Goal: Task Accomplishment & Management: Complete application form

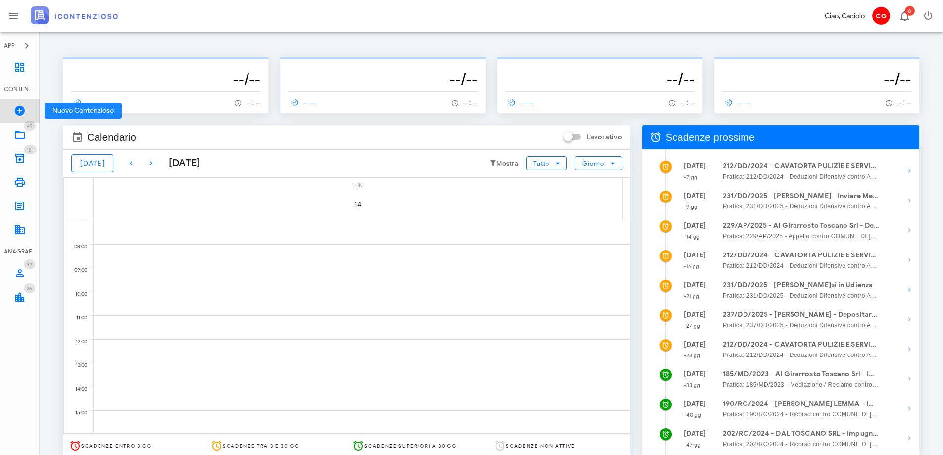
click at [24, 113] on icon at bounding box center [20, 111] width 12 height 12
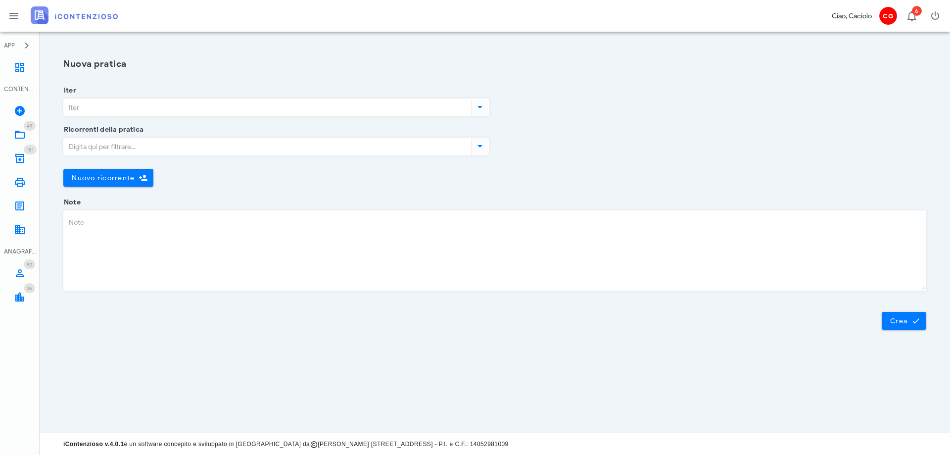
click at [125, 106] on input "Iter" at bounding box center [266, 107] width 405 height 17
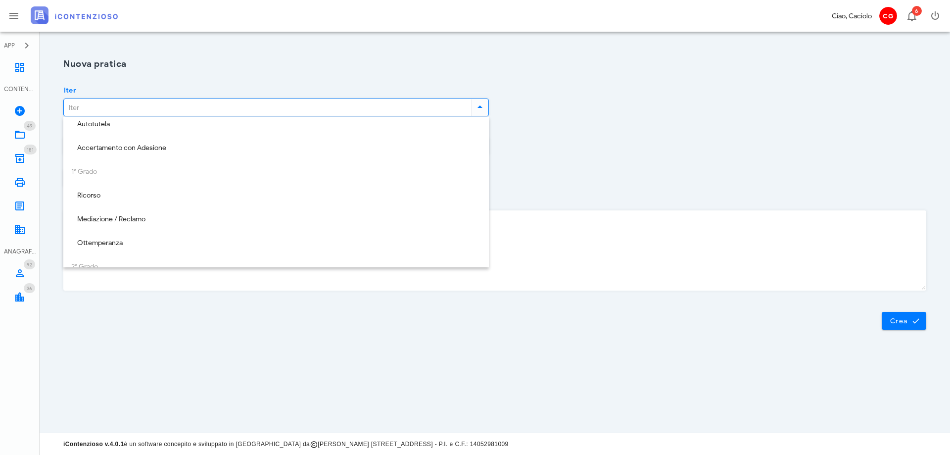
scroll to position [49, 0]
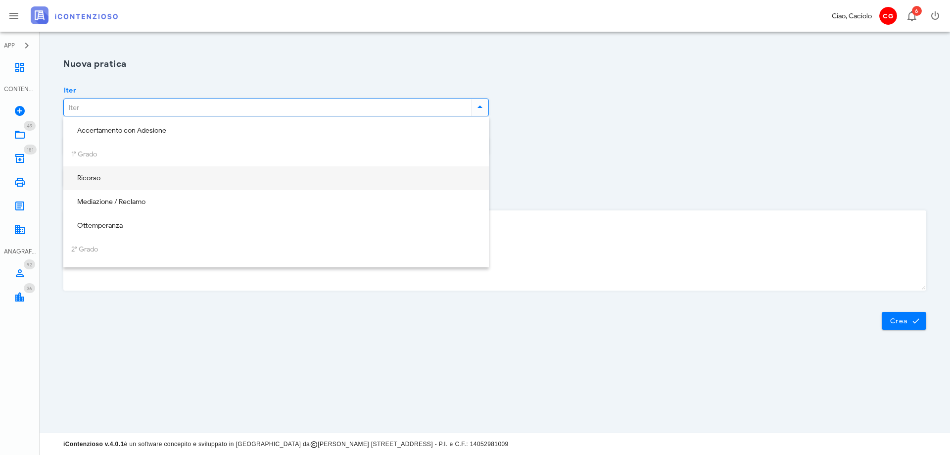
click at [147, 178] on div "Ricorso" at bounding box center [276, 178] width 410 height 8
type input "Ricorso"
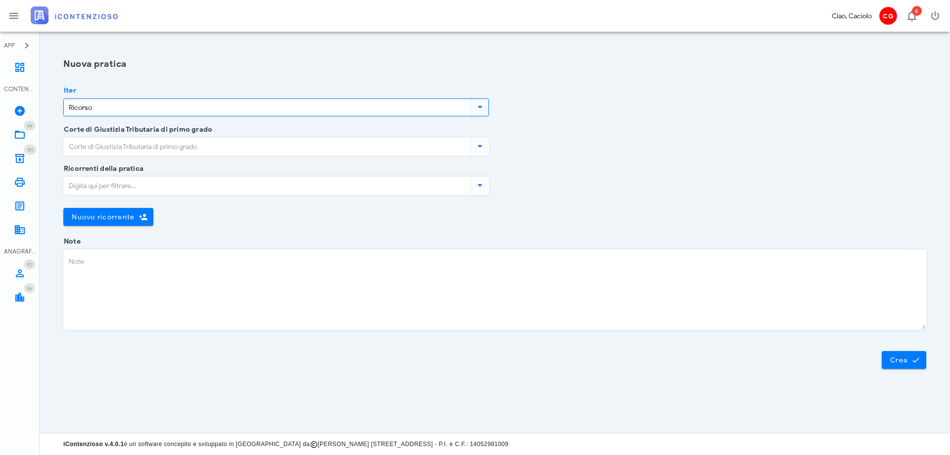
click at [153, 147] on input "Corte di Giustizia Tributaria di primo grado" at bounding box center [266, 146] width 405 height 17
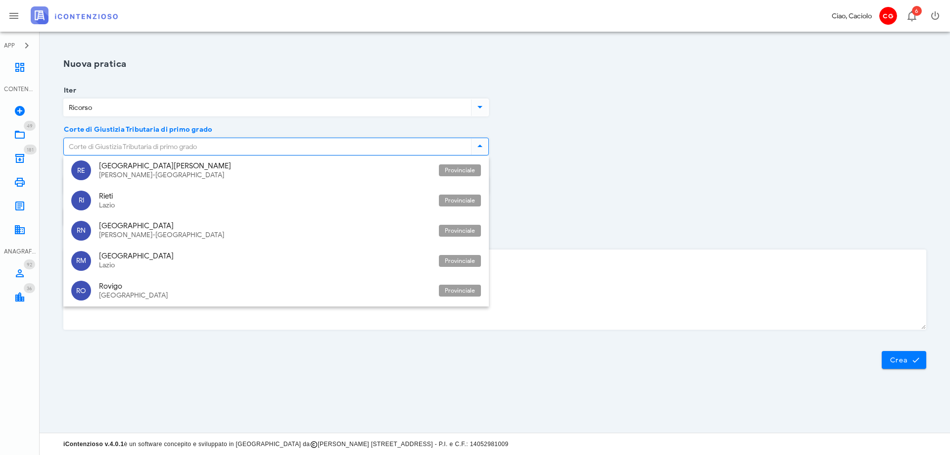
scroll to position [2276, 0]
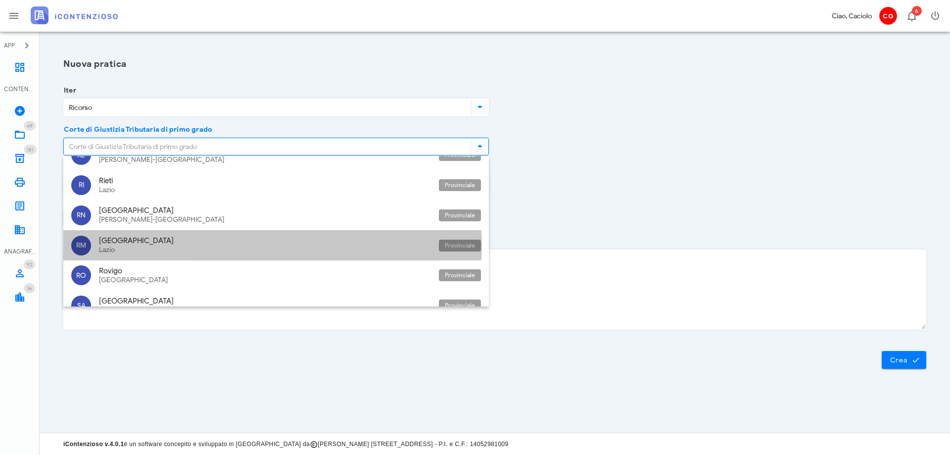
click at [151, 242] on div "Roma" at bounding box center [265, 240] width 332 height 9
type input "Roma"
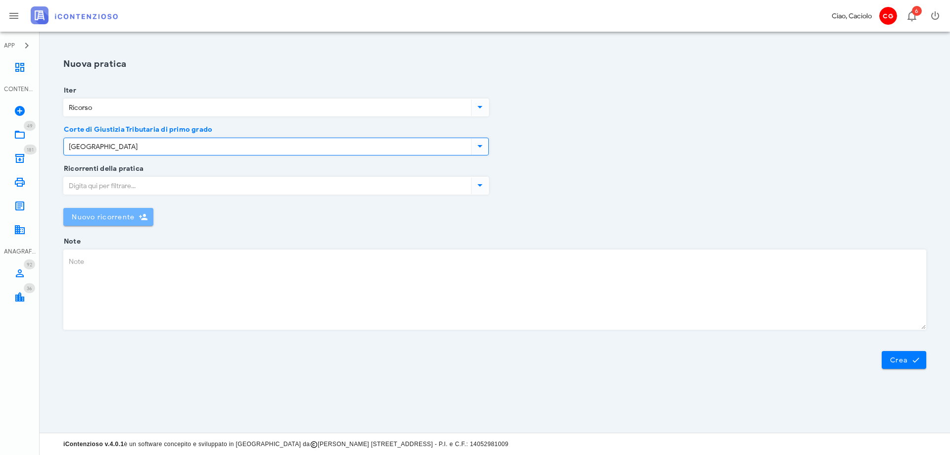
click at [142, 212] on button "Nuovo ricorrente" at bounding box center [108, 217] width 90 height 18
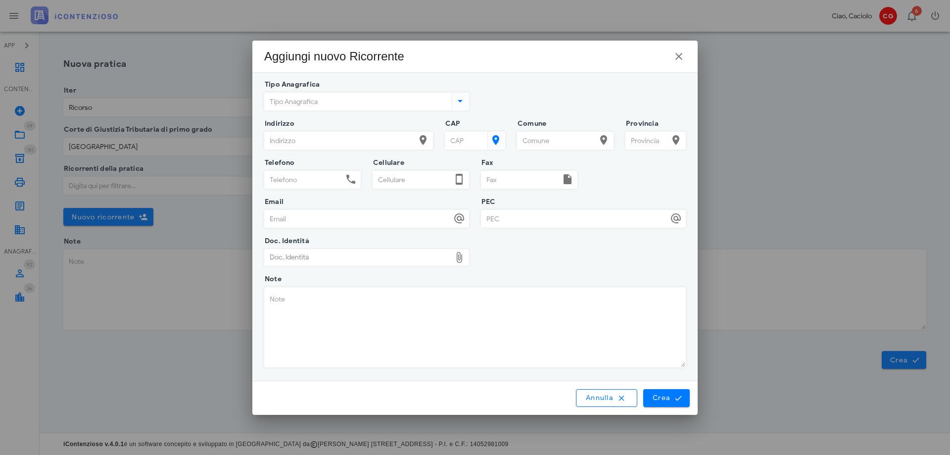
click at [273, 98] on input "Tipo Anagrafica" at bounding box center [357, 101] width 185 height 17
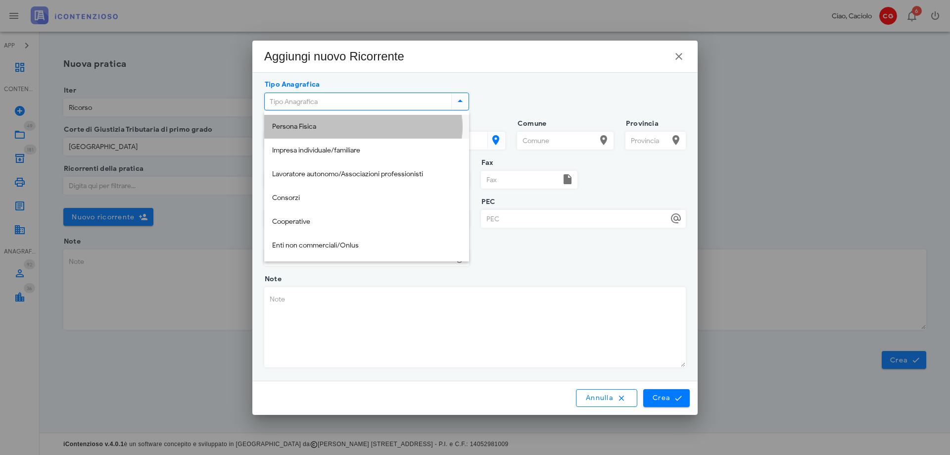
click at [279, 129] on div "Persona Fisica" at bounding box center [366, 127] width 189 height 8
type input "Persona Fisica"
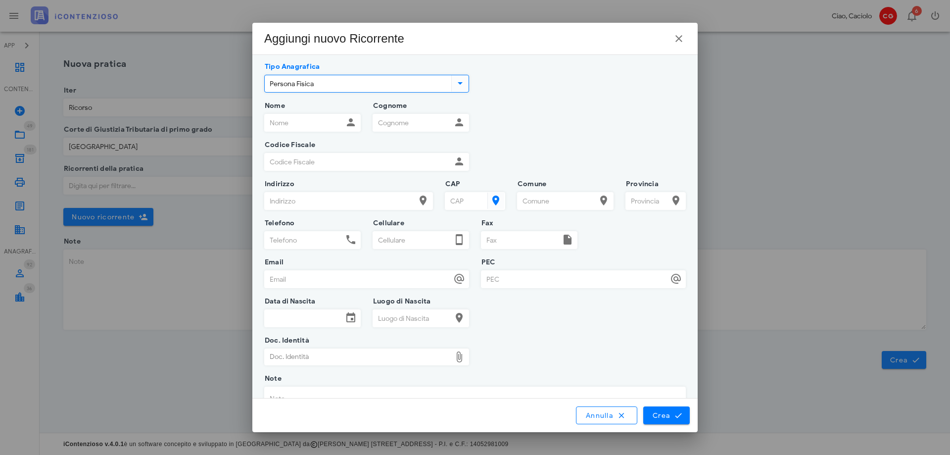
click at [287, 124] on input "Nome" at bounding box center [304, 122] width 78 height 17
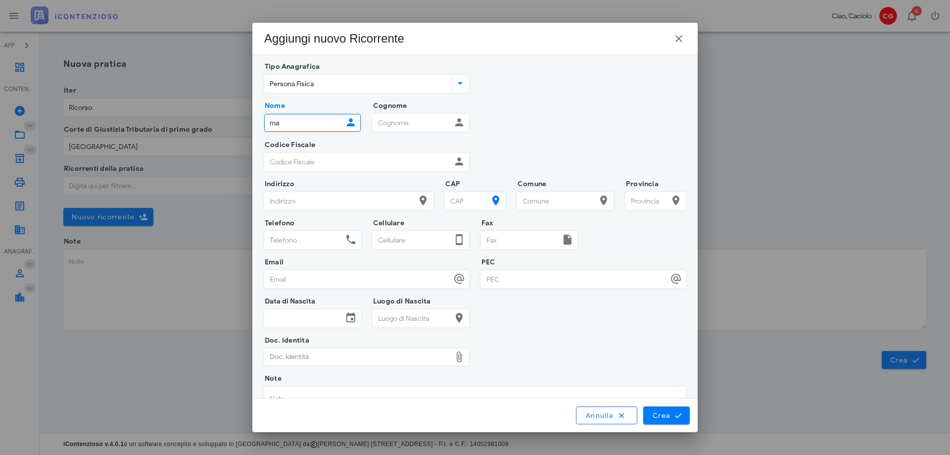
type input "m"
type input "MARCO"
type input "MONTEFUSCO"
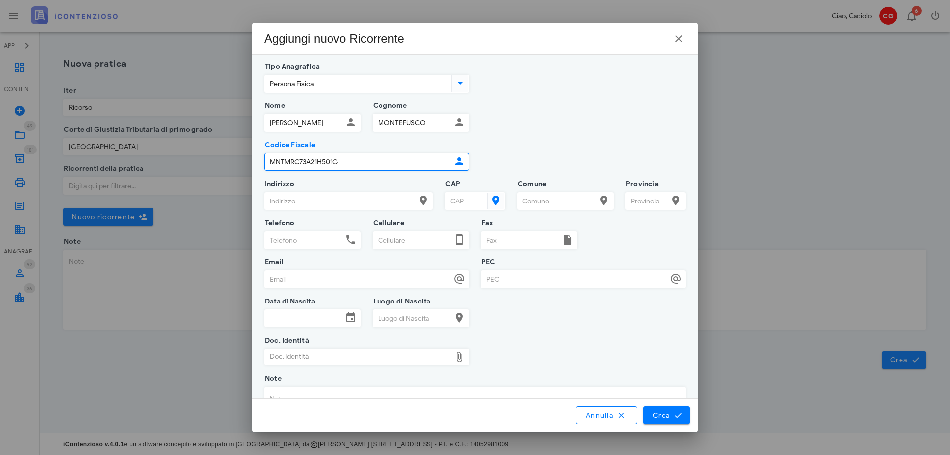
type input "MNTMRC73A21H501G"
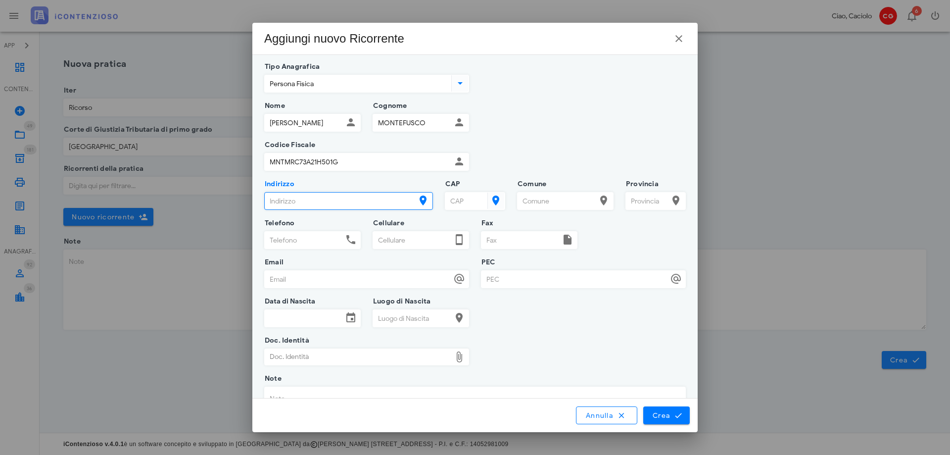
click at [365, 200] on input "Indirizzo" at bounding box center [340, 200] width 150 height 17
type input "VIA FONTANILE DI MEZZALUNA 281"
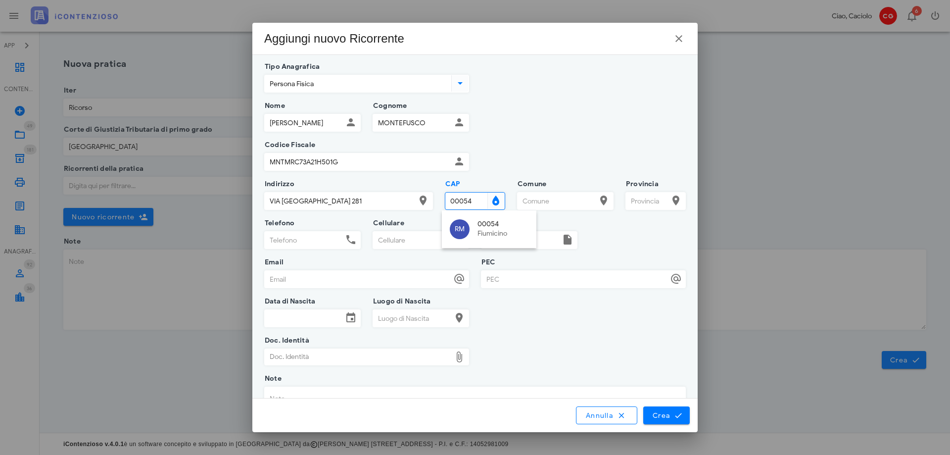
type input "00054"
click at [495, 246] on div "RM 00054 Fiumicino" at bounding box center [489, 229] width 95 height 38
click at [492, 234] on div "Fiumicino" at bounding box center [503, 234] width 51 height 8
type input "Fiumicino"
type input "RM"
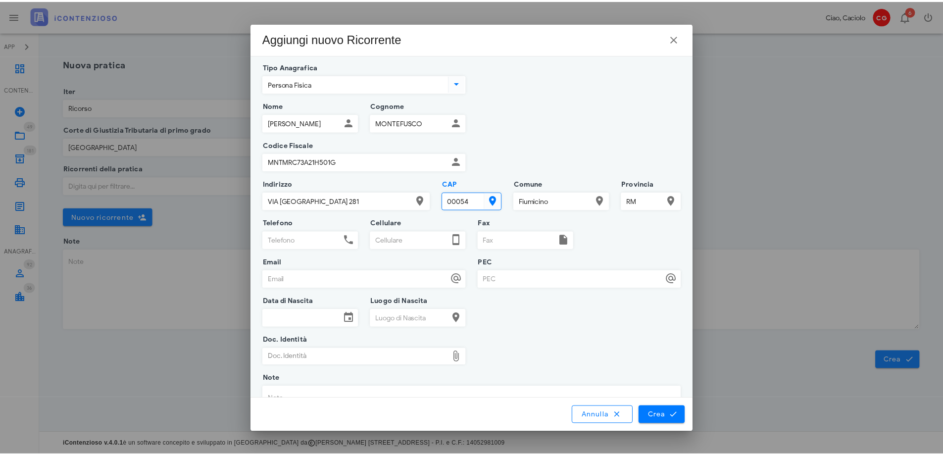
scroll to position [82, 0]
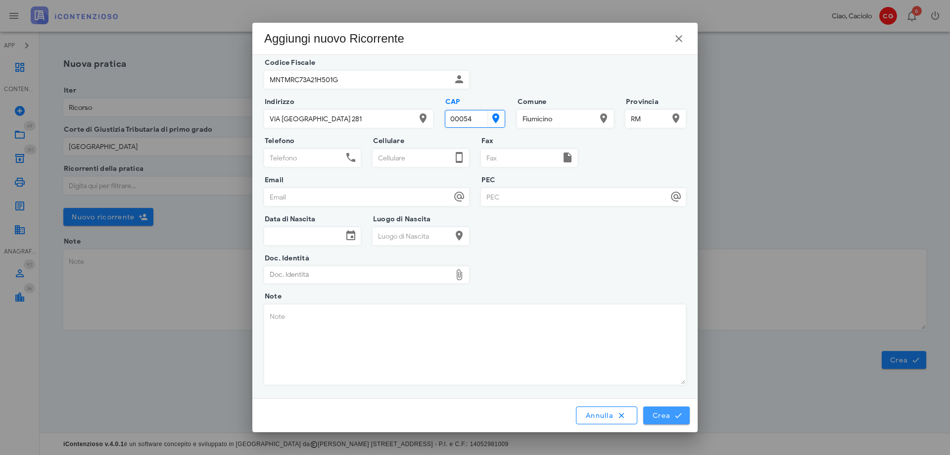
click at [656, 418] on span "Crea" at bounding box center [666, 415] width 29 height 9
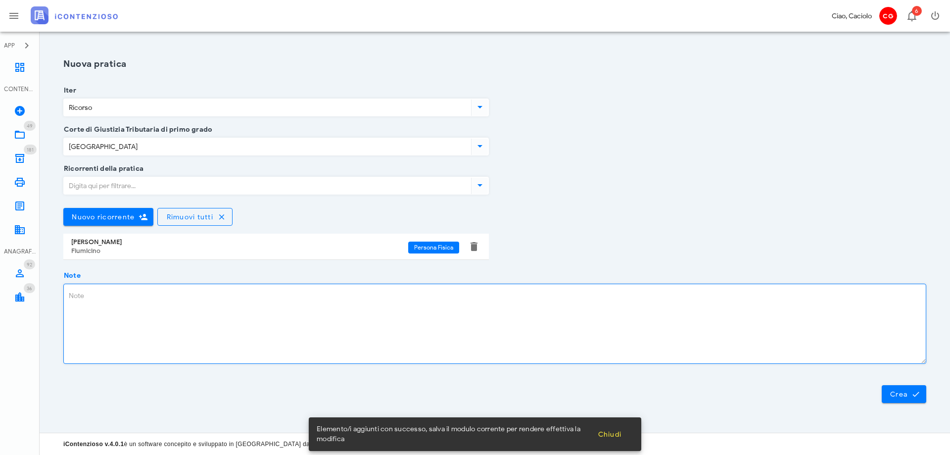
click at [207, 300] on textarea "Note" at bounding box center [495, 323] width 862 height 79
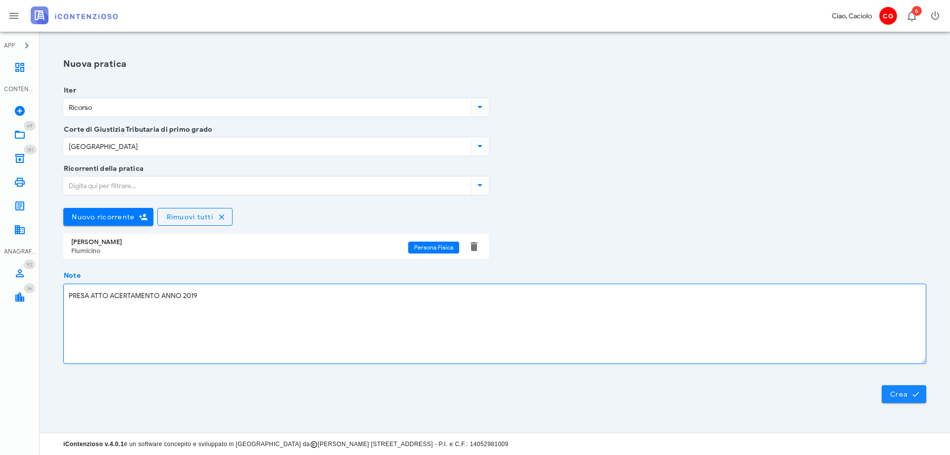
type textarea "PRESA ATTO ACERTAMENTO ANNO 2019"
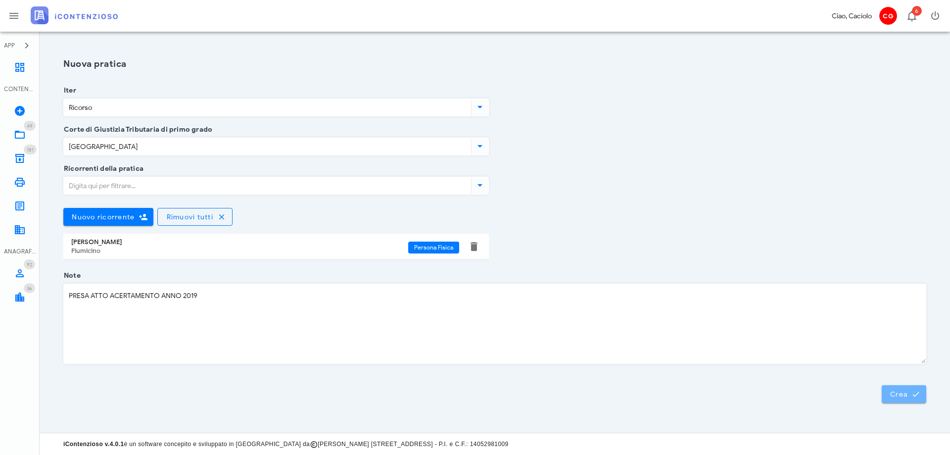
click at [900, 397] on span "Crea" at bounding box center [904, 393] width 29 height 9
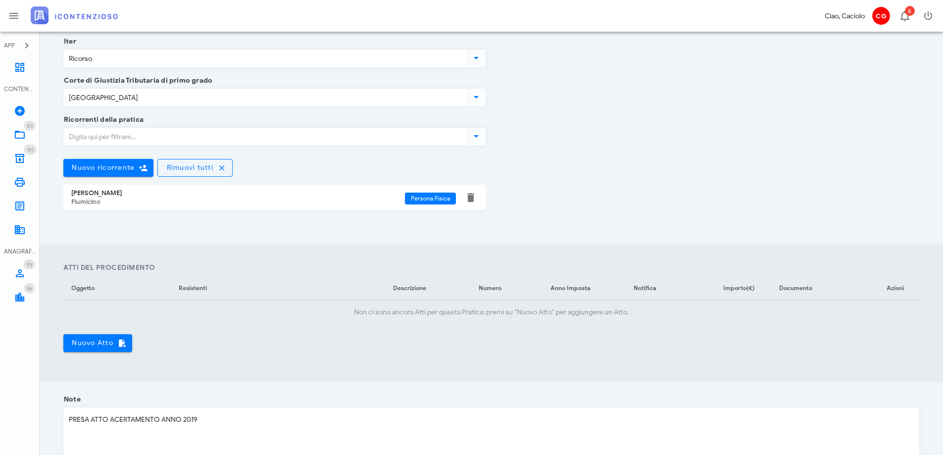
scroll to position [198, 0]
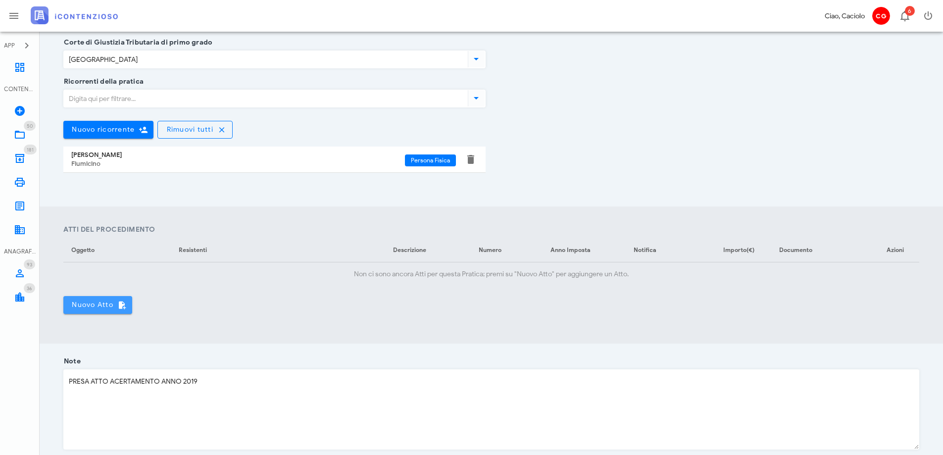
click at [104, 302] on span "Nuovo Atto" at bounding box center [97, 304] width 53 height 9
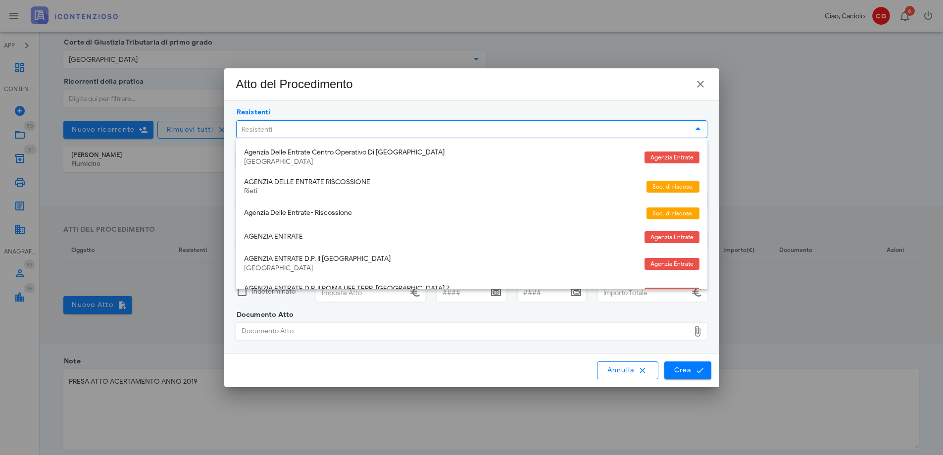
click at [280, 132] on input "Resistenti" at bounding box center [462, 129] width 451 height 17
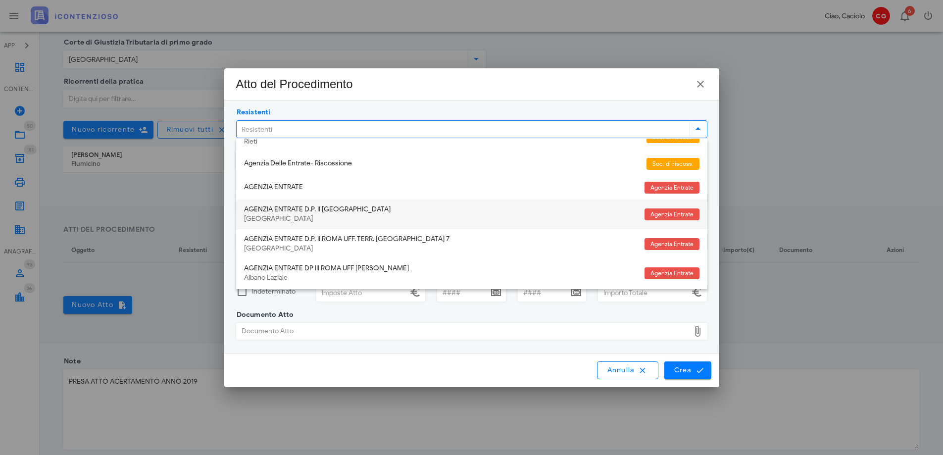
click at [357, 209] on div "AGENZIA ENTRATE D.P. II ROMA" at bounding box center [440, 209] width 392 height 8
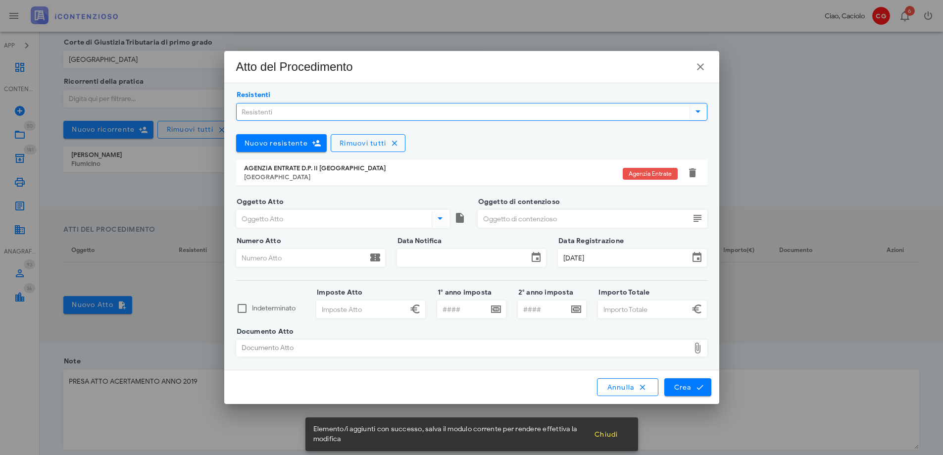
click at [357, 210] on div "Oggetto Atto" at bounding box center [342, 219] width 213 height 18
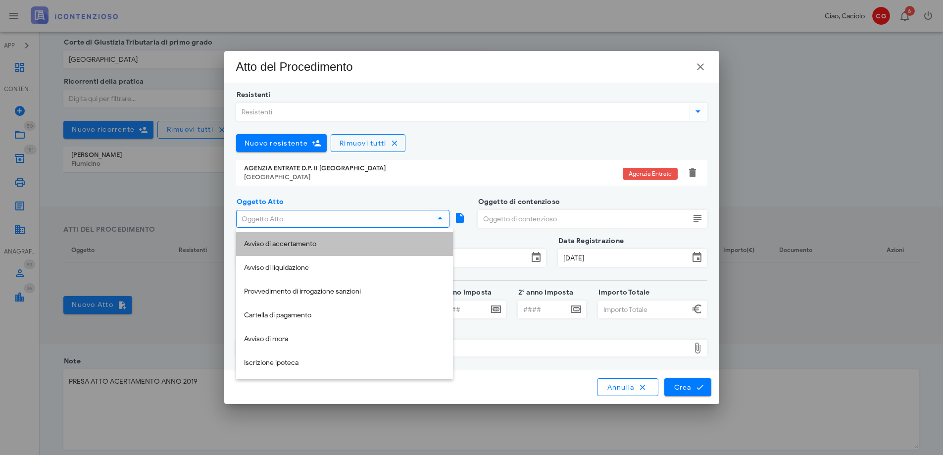
click at [354, 241] on div "Avviso di accertamento" at bounding box center [344, 244] width 201 height 8
type input "Avviso di accertamento"
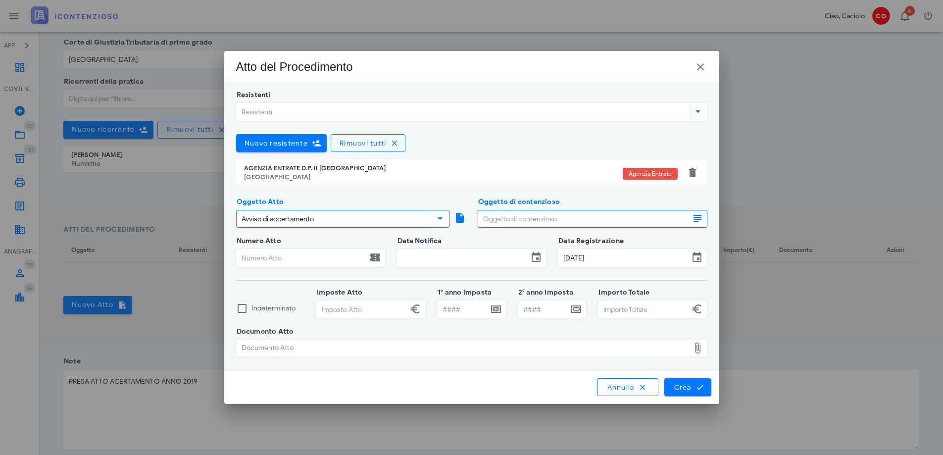
click at [506, 225] on input "Oggetto di contenzioso" at bounding box center [583, 218] width 211 height 17
type input "INDAGINE FINANZIARIA"
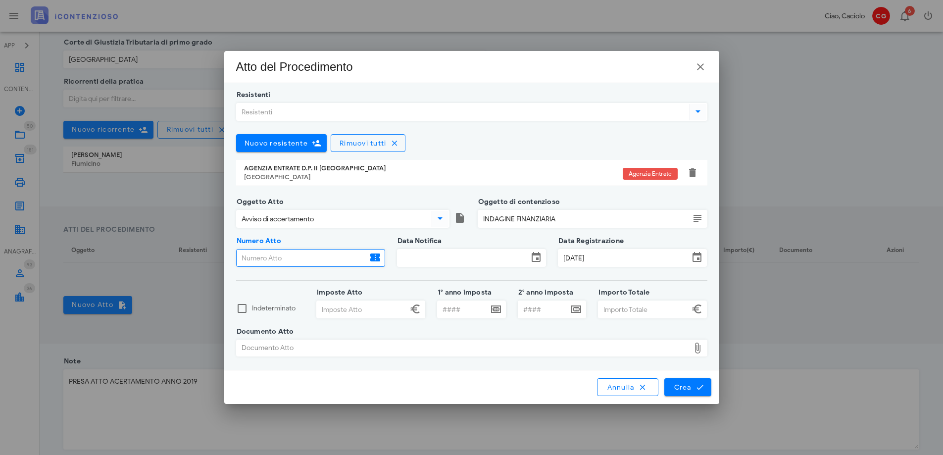
click at [325, 253] on input "Numero Atto" at bounding box center [302, 257] width 131 height 17
type input "TK5Q1N103322/2025"
click at [435, 259] on input "Data Notifica" at bounding box center [462, 257] width 131 height 17
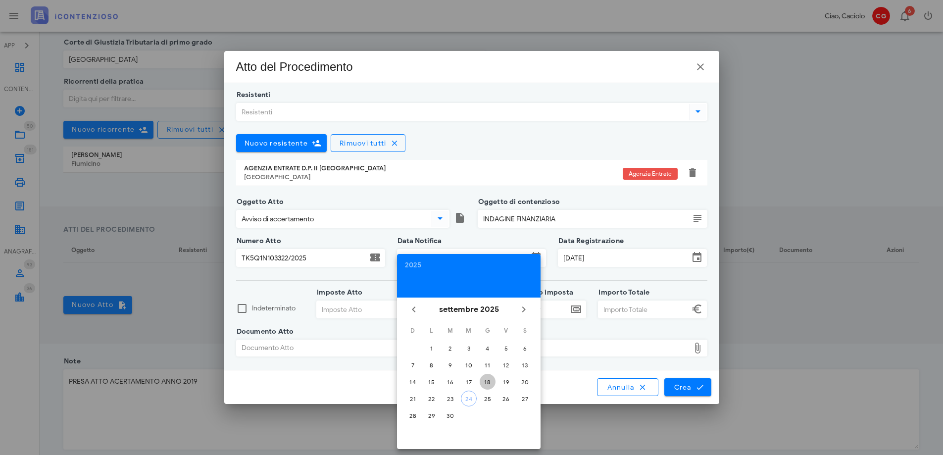
click at [482, 382] on div "18" at bounding box center [487, 381] width 16 height 7
type input "18/09/2025"
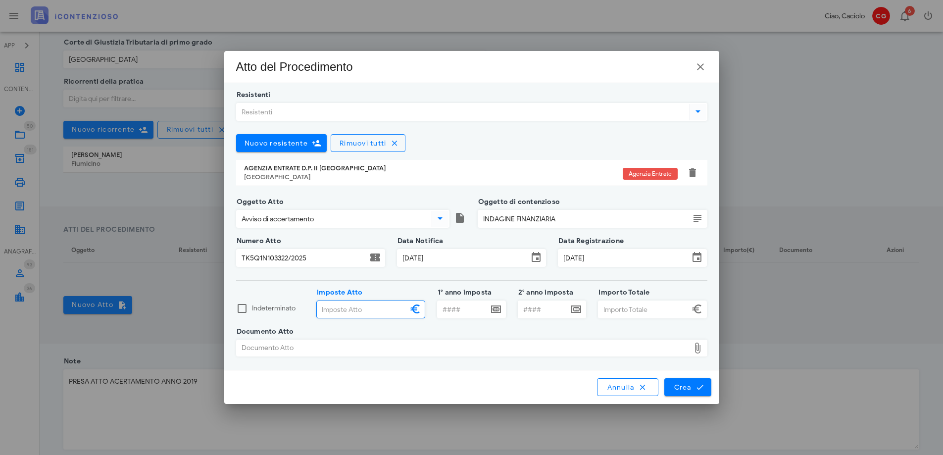
click at [396, 315] on input "Imposte Atto" at bounding box center [362, 309] width 91 height 17
type input "101.385,00"
type input "2019"
click at [376, 310] on input "101385" at bounding box center [362, 309] width 91 height 17
type input "1"
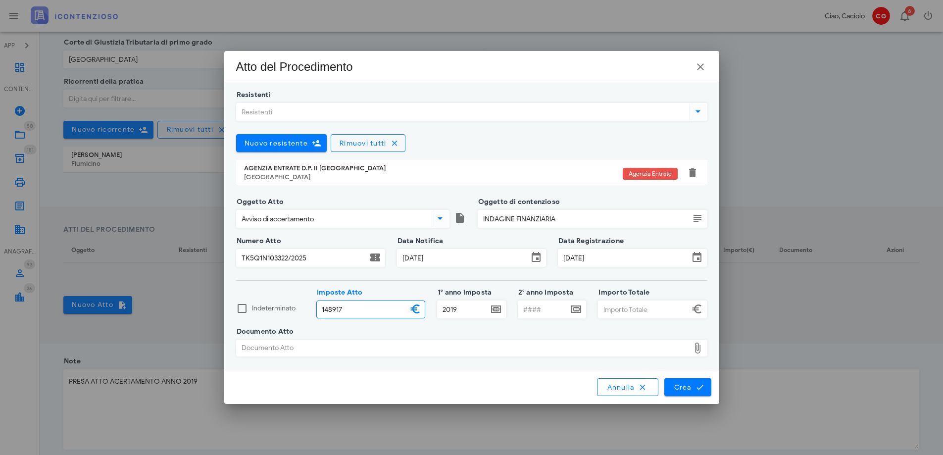
type input "148.917,00"
click at [616, 312] on input "Importo Totale" at bounding box center [643, 309] width 91 height 17
click at [631, 347] on div "Documento Atto" at bounding box center [463, 348] width 453 height 16
type input "262.321,00"
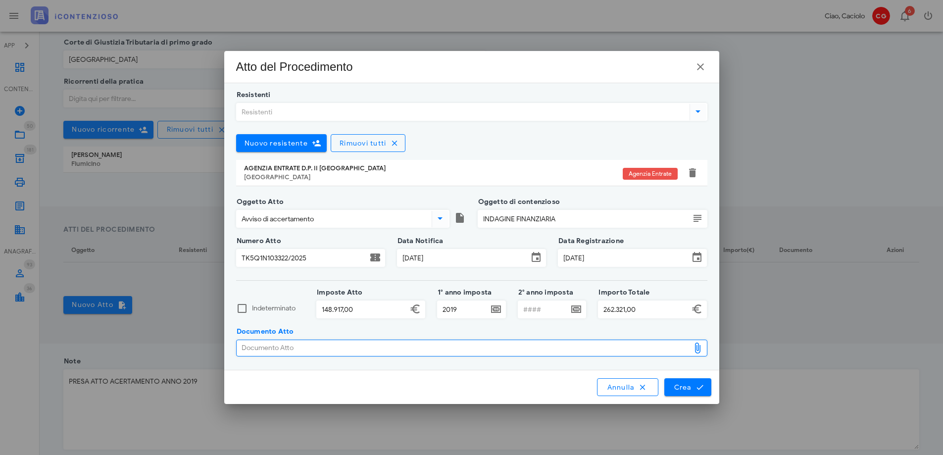
type input "C:\fakepath\AURES_TK5Q1N1033222025_Livello1.pdf"
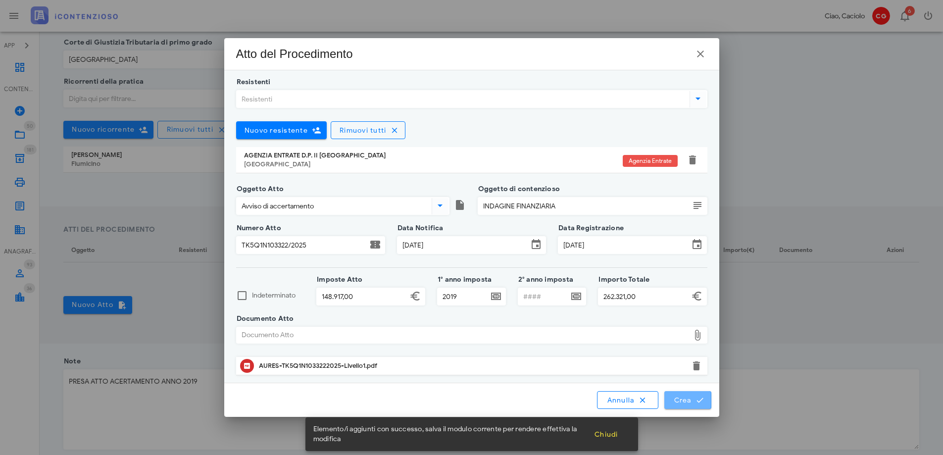
click at [675, 395] on button "Crea" at bounding box center [687, 400] width 47 height 18
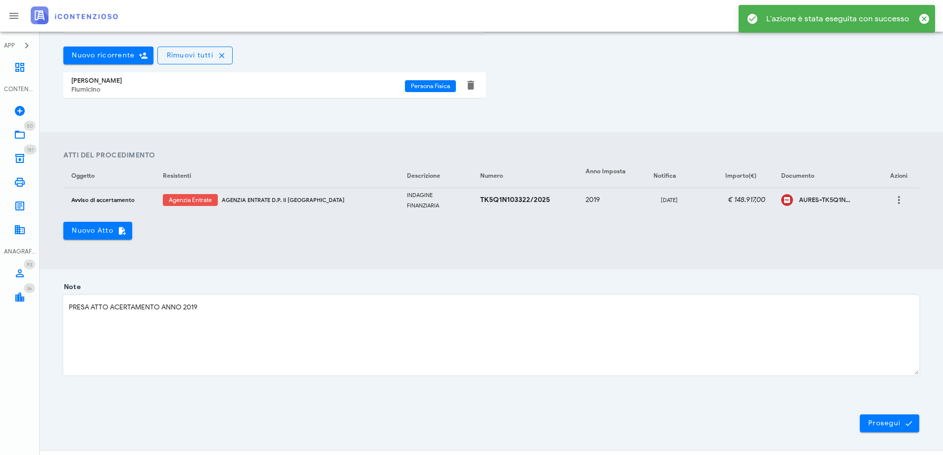
scroll to position [289, 0]
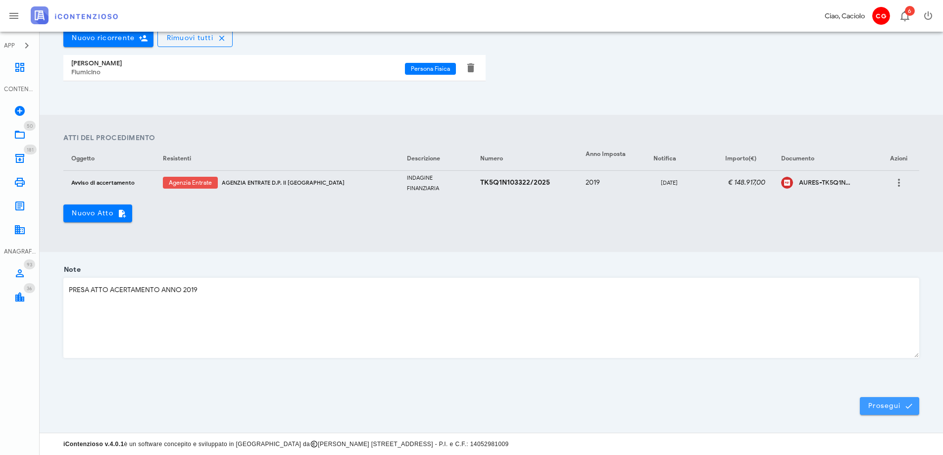
click at [865, 410] on button "Prosegui" at bounding box center [889, 406] width 59 height 18
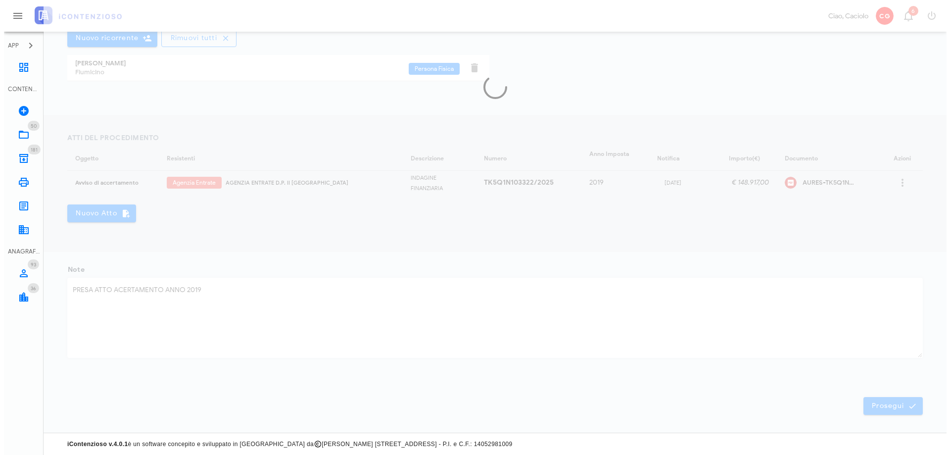
scroll to position [0, 0]
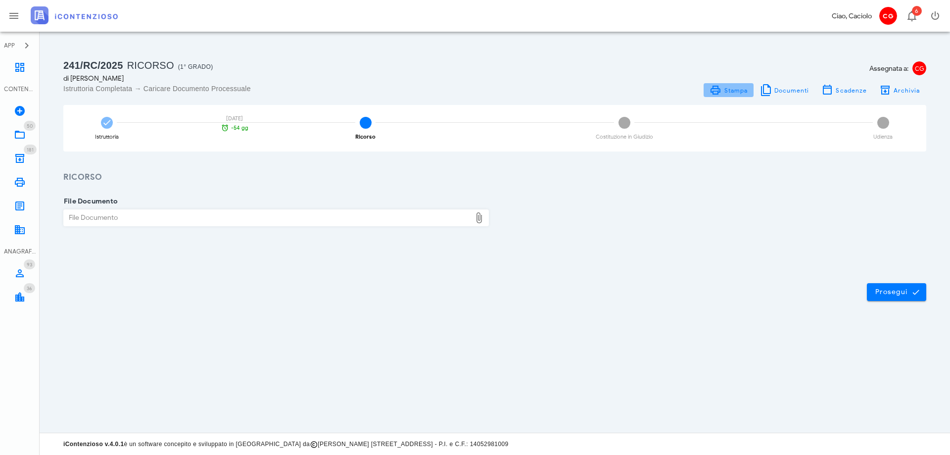
click at [720, 88] on icon at bounding box center [716, 90] width 12 height 12
click at [21, 105] on icon at bounding box center [20, 111] width 12 height 12
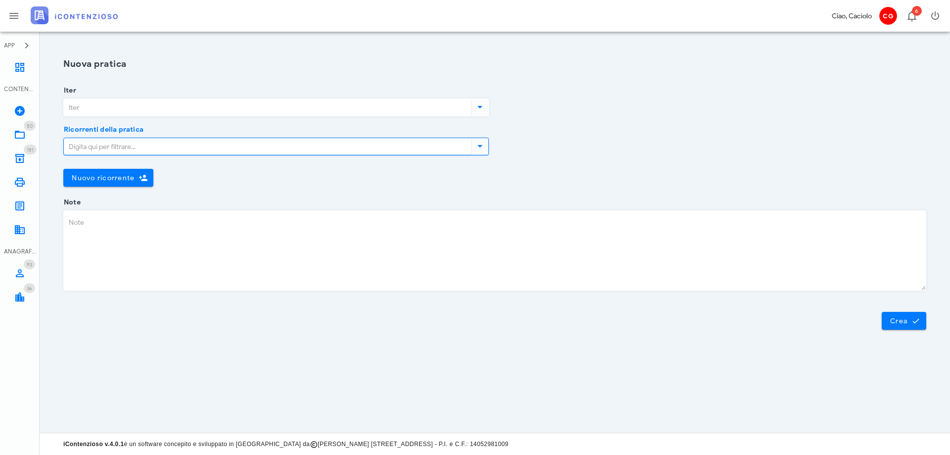
click at [128, 140] on input "Ricorrenti della pratica" at bounding box center [266, 146] width 405 height 17
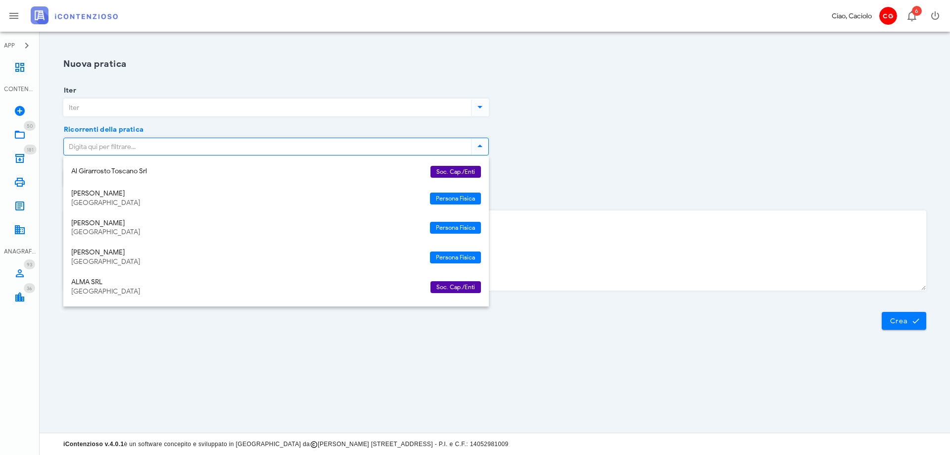
click at [136, 110] on input "Iter" at bounding box center [266, 107] width 405 height 17
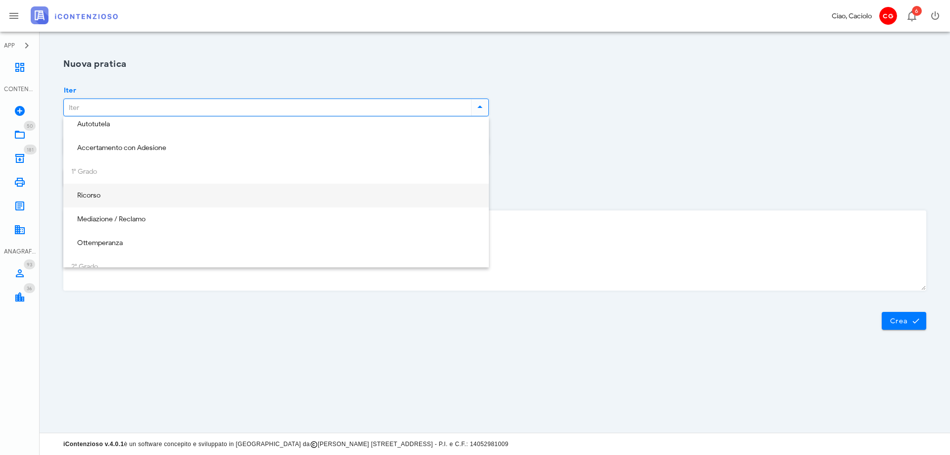
scroll to position [49, 0]
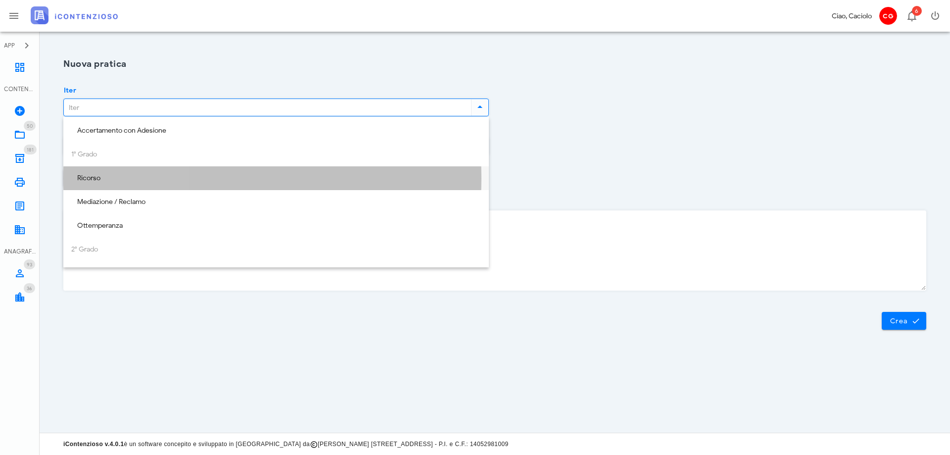
click at [134, 180] on div "Ricorso" at bounding box center [276, 178] width 410 height 8
type input "Ricorso"
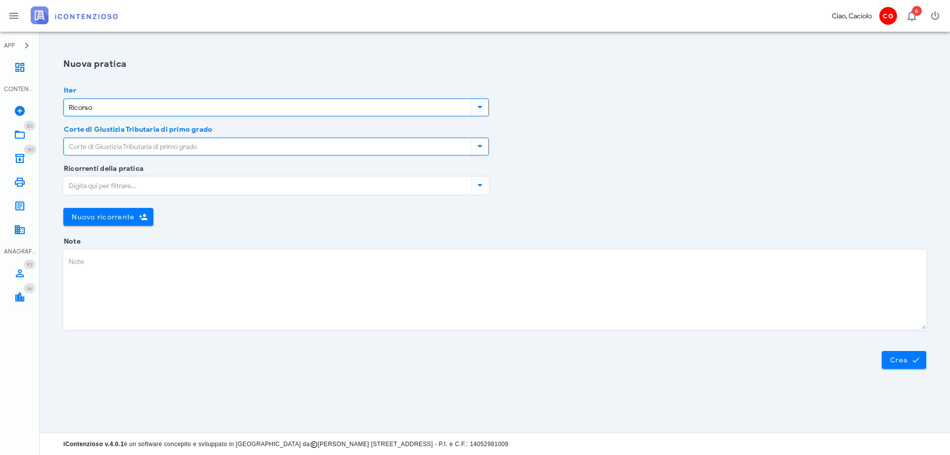
click at [145, 147] on input "Corte di Giustizia Tributaria di primo grado" at bounding box center [266, 146] width 405 height 17
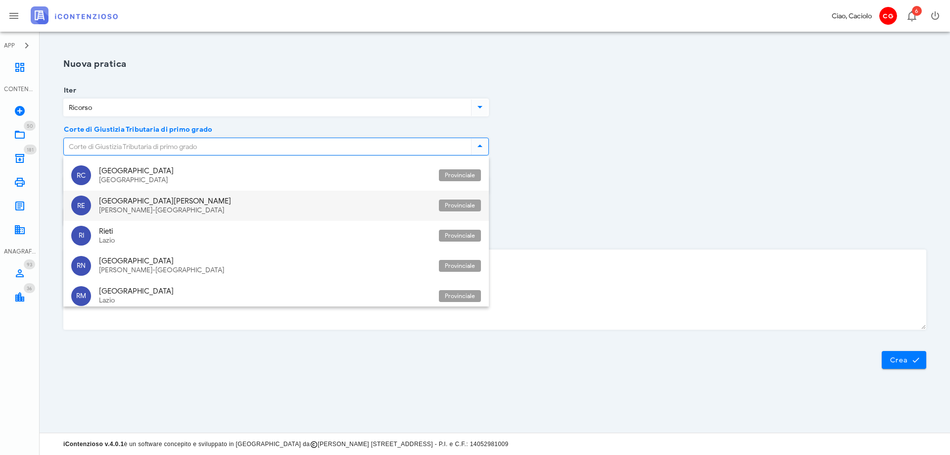
scroll to position [2241, 0]
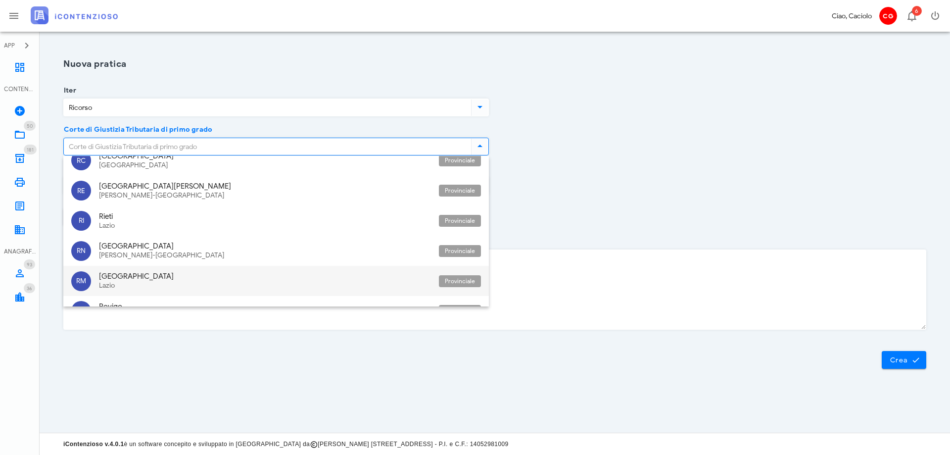
click at [135, 272] on div "Roma" at bounding box center [265, 276] width 332 height 9
type input "Roma"
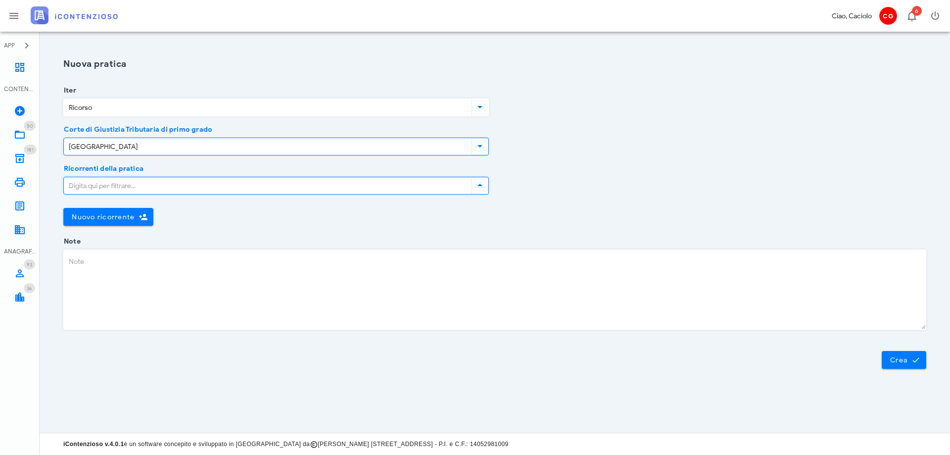
click at [139, 190] on input "Ricorrenti della pratica" at bounding box center [266, 185] width 405 height 17
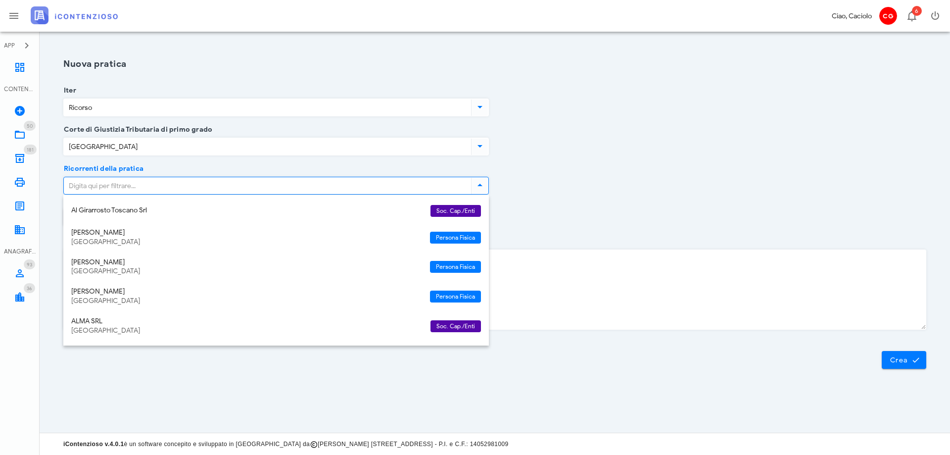
click at [139, 190] on input "Ricorrenti della pratica" at bounding box center [266, 185] width 405 height 17
click at [109, 361] on div "Crea" at bounding box center [494, 360] width 863 height 18
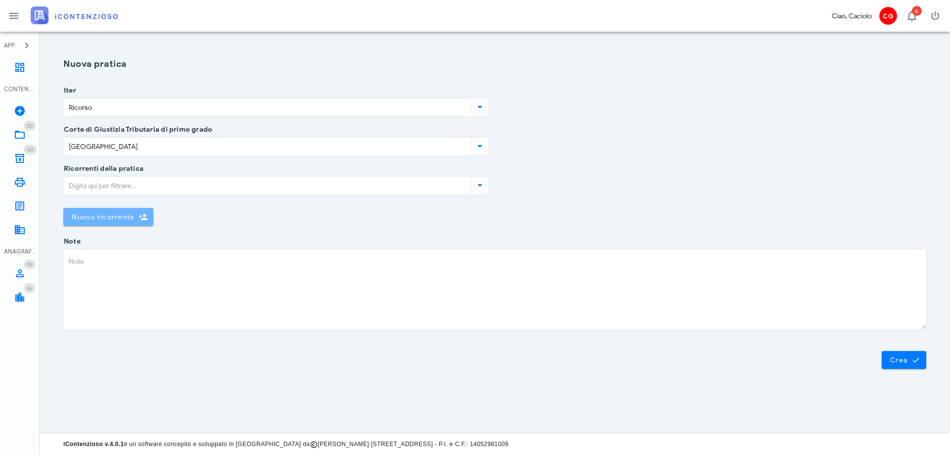
click at [143, 211] on button "Nuovo ricorrente" at bounding box center [108, 217] width 90 height 18
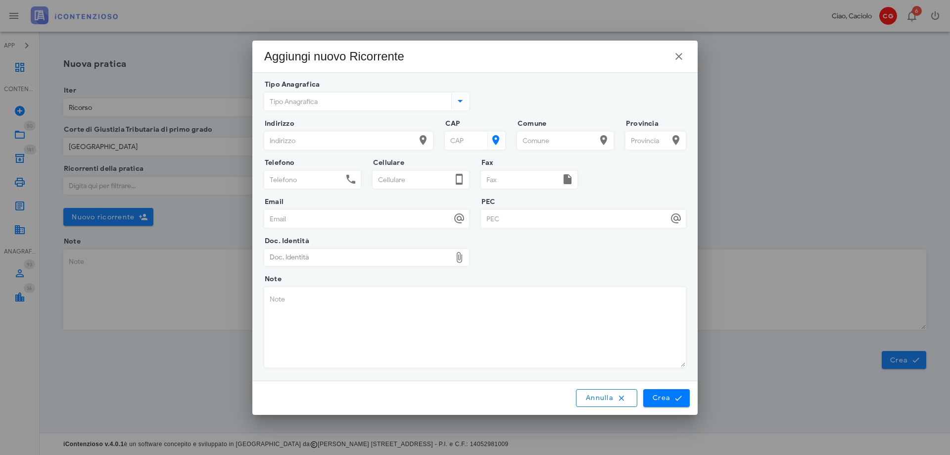
click at [289, 103] on input "Tipo Anagrafica" at bounding box center [357, 101] width 185 height 17
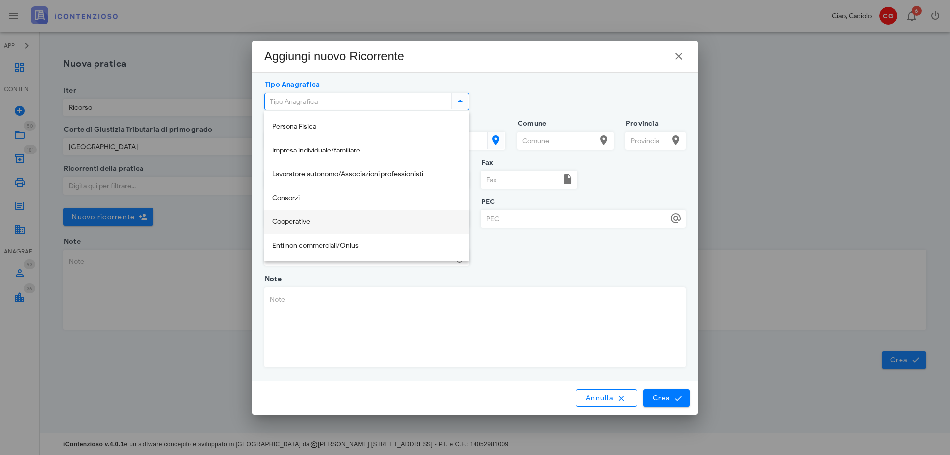
scroll to position [49, 0]
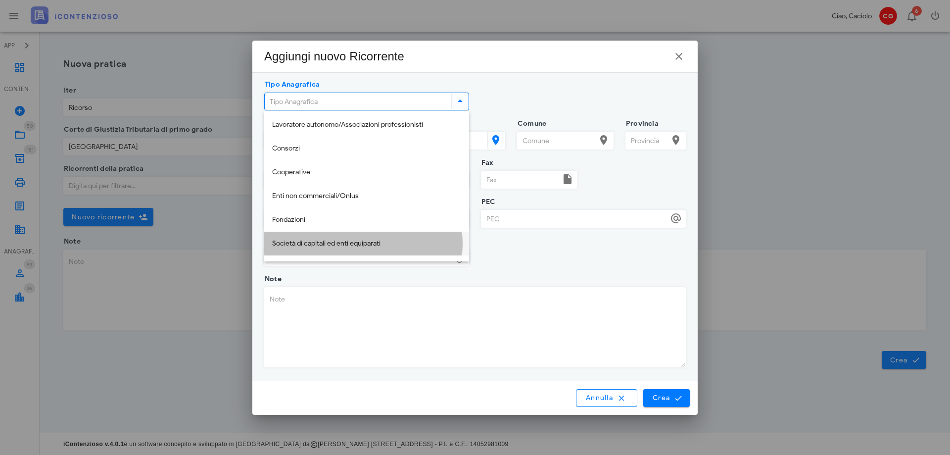
click at [324, 240] on div "Società di capitali ed enti equiparati" at bounding box center [366, 243] width 189 height 8
type input "Società di capitali ed enti equiparati"
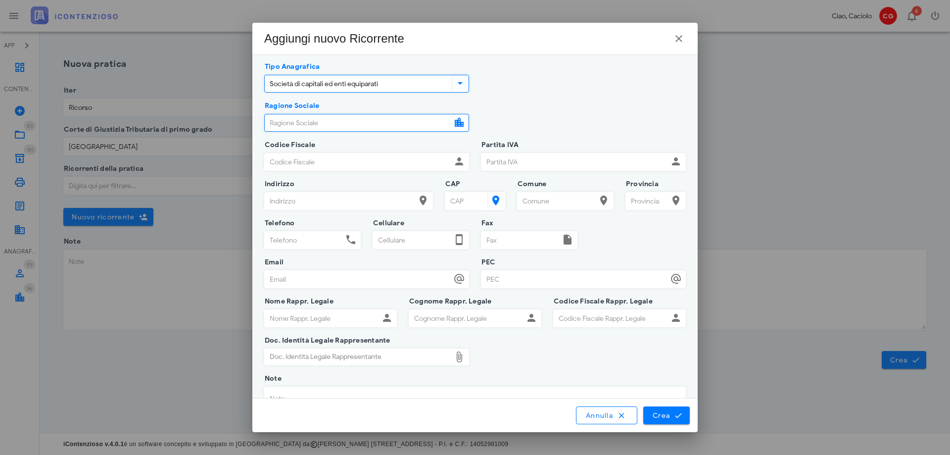
click at [303, 121] on input "Ragione Sociale" at bounding box center [358, 122] width 187 height 17
type input "STEMACAR SRL"
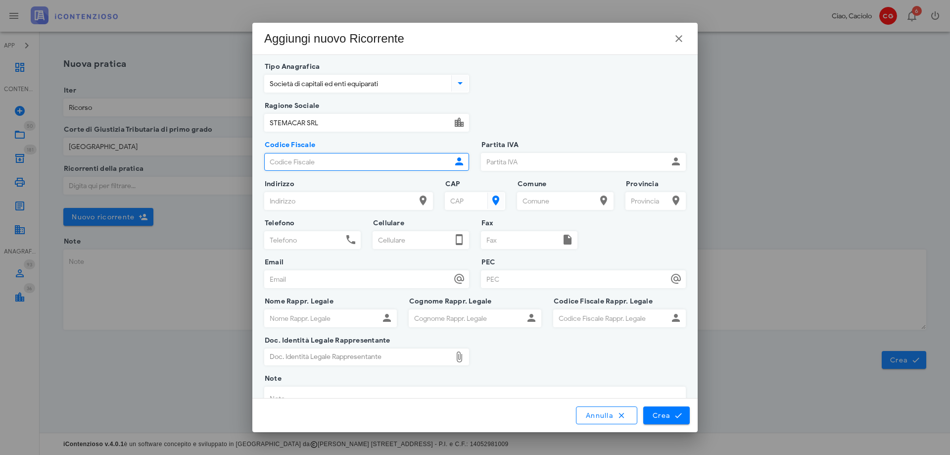
click at [323, 161] on input "Codice Fiscale" at bounding box center [358, 161] width 187 height 17
type input "15541451009"
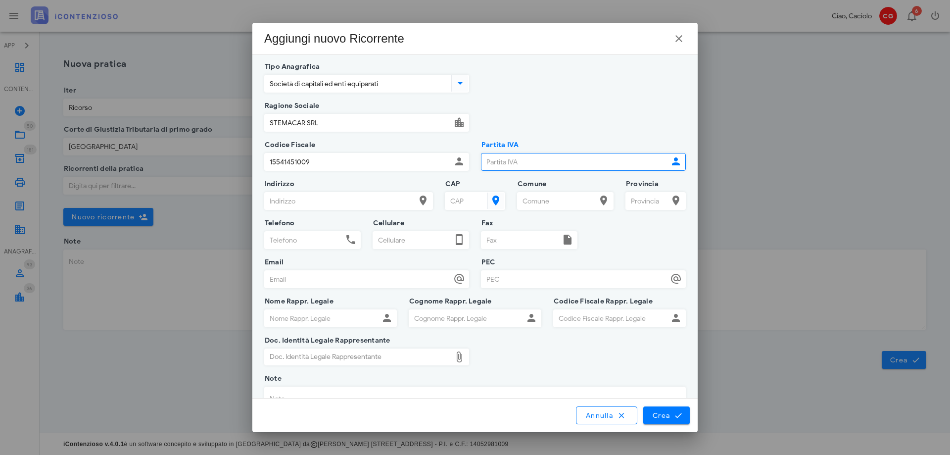
click at [505, 163] on input "Partita IVA" at bounding box center [574, 161] width 187 height 17
type input "15541451009"
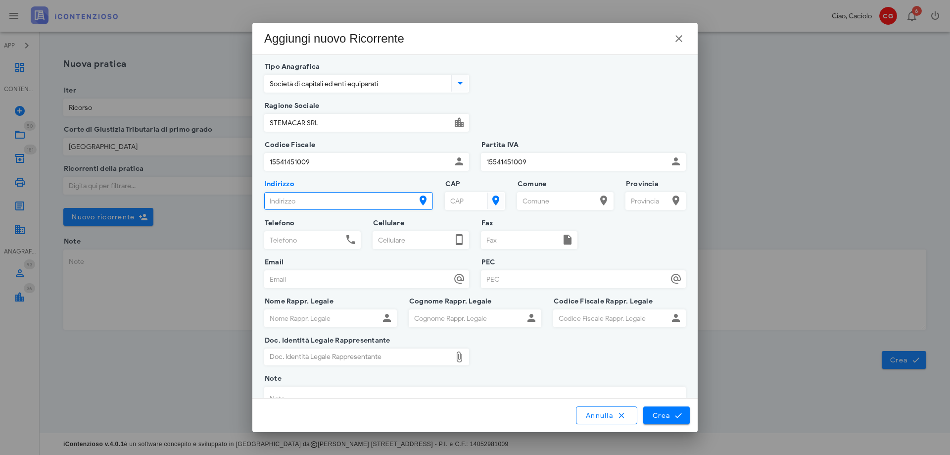
click at [378, 204] on input "Indirizzo" at bounding box center [340, 200] width 150 height 17
type input "VIA OTTAVIANO 42"
type input "3393794516"
type input "GIANFRANCO.CACIOLO@OTTAVIANOSERVIZI.IT"
type input "GIANFRANCO"
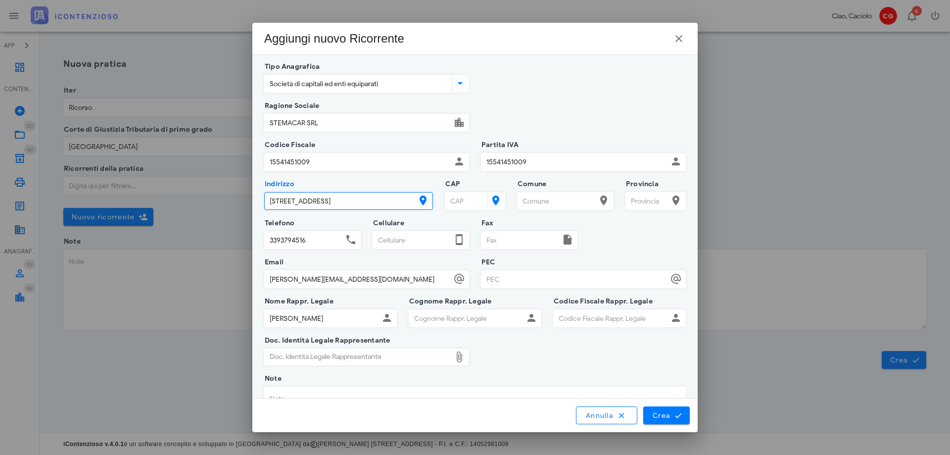
type input "CACIOLO"
click at [445, 196] on input "CAP" at bounding box center [465, 200] width 40 height 17
type input "00192"
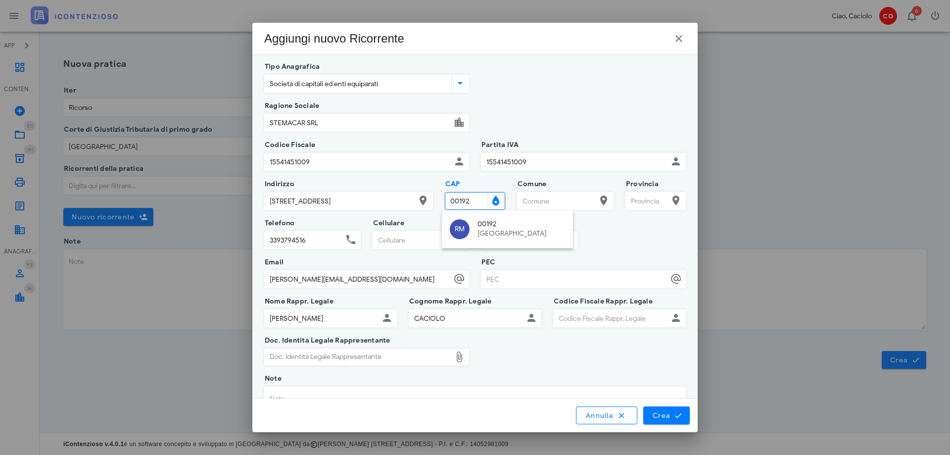
click at [465, 232] on div "RM" at bounding box center [460, 229] width 20 height 20
type input "Roma"
type input "RM"
type input "00192"
click at [328, 241] on input "3393794516" at bounding box center [304, 240] width 78 height 17
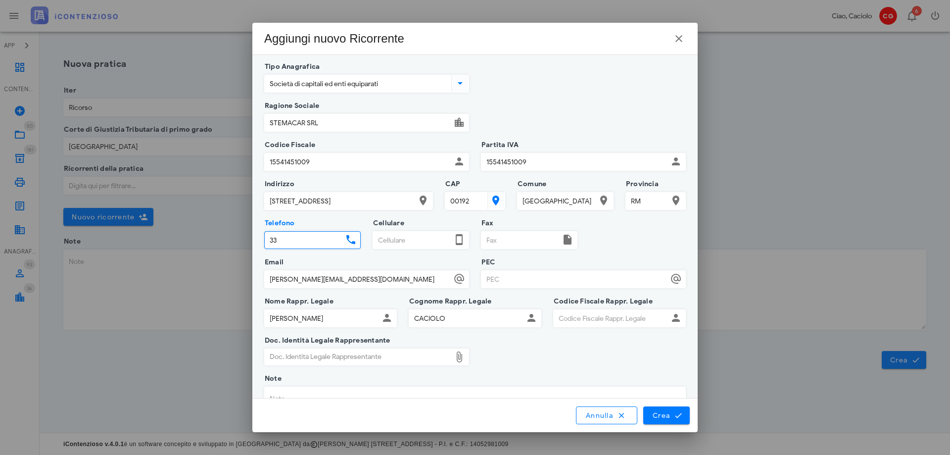
type input "3"
click at [421, 279] on input "GIANFRANCO.CACIOLO@OTTAVIANOSERVIZI.IT" at bounding box center [358, 279] width 187 height 17
type input "G"
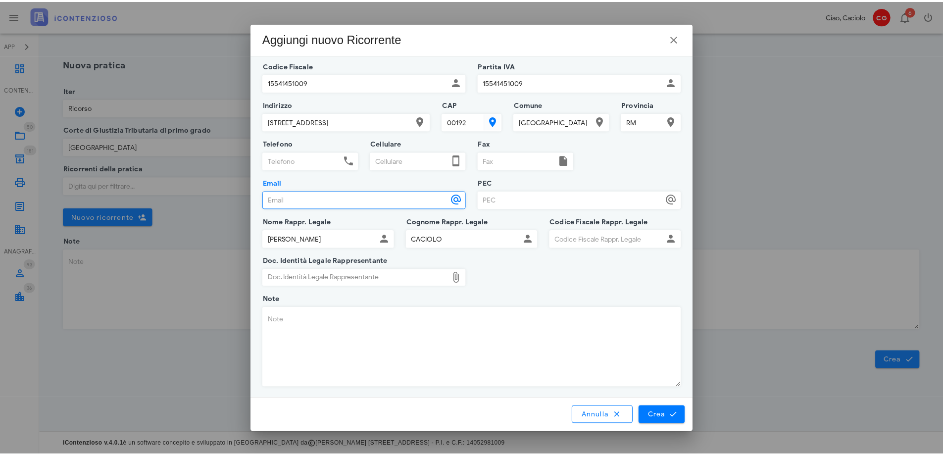
scroll to position [82, 0]
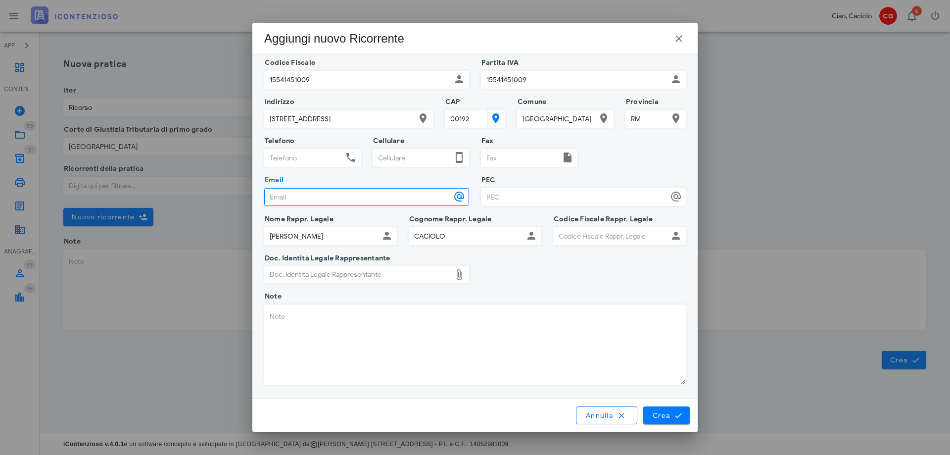
click at [331, 237] on input "GIANFRANCO" at bounding box center [322, 236] width 114 height 17
type input "G"
type input "MARCO"
type input "STERBINI"
click at [566, 233] on input "Codice Fiscale Rappr. Legale" at bounding box center [611, 236] width 114 height 17
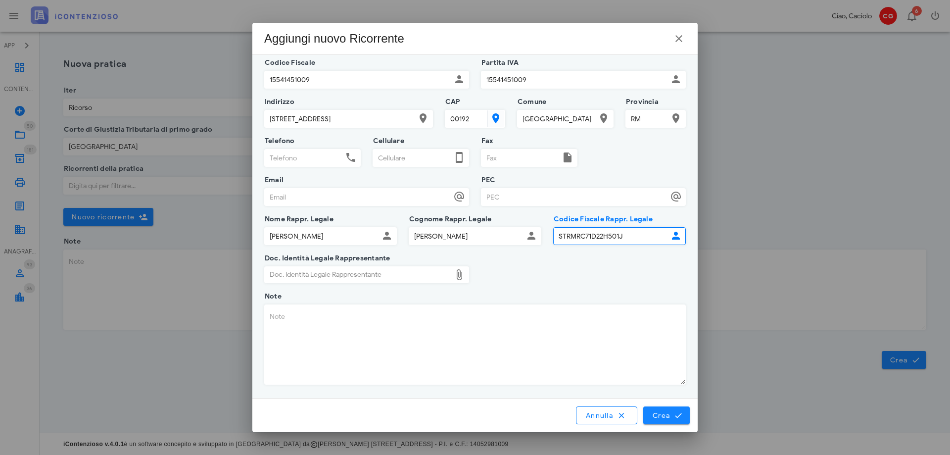
type input "STRMRC71D22H501J"
click at [662, 420] on button "Crea" at bounding box center [666, 415] width 47 height 18
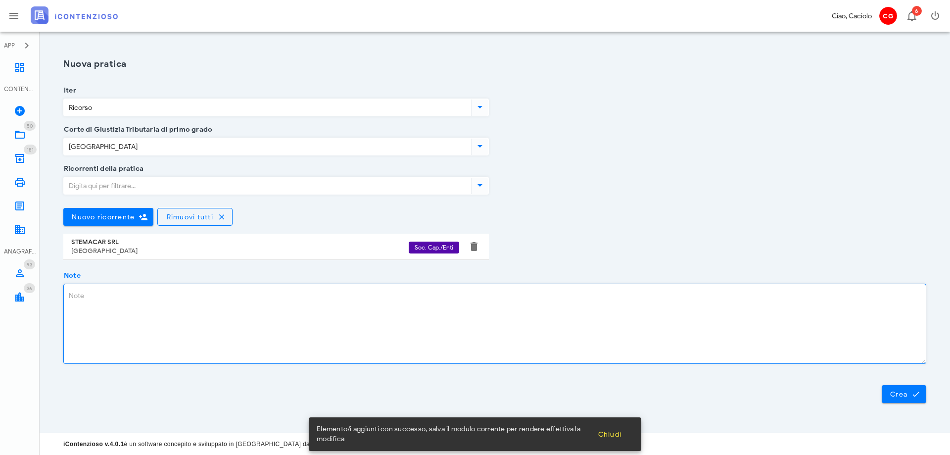
click at [171, 304] on textarea "Note" at bounding box center [495, 323] width 862 height 79
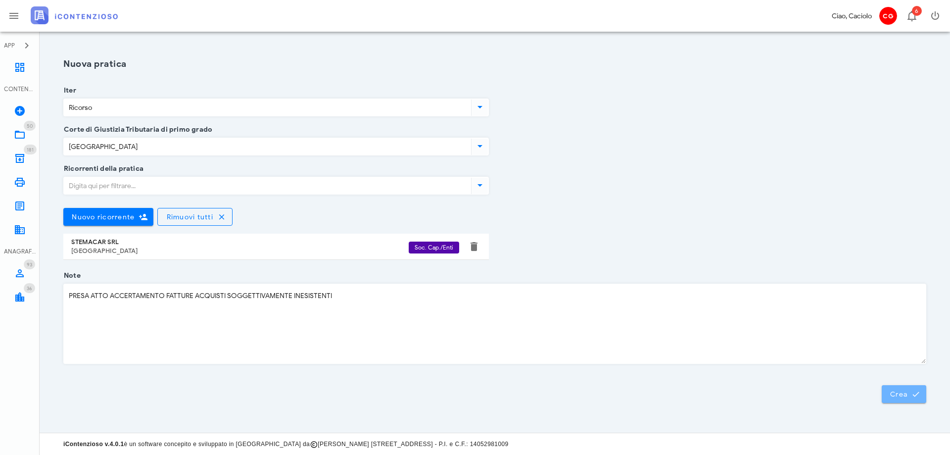
click at [888, 393] on button "Crea" at bounding box center [904, 394] width 45 height 18
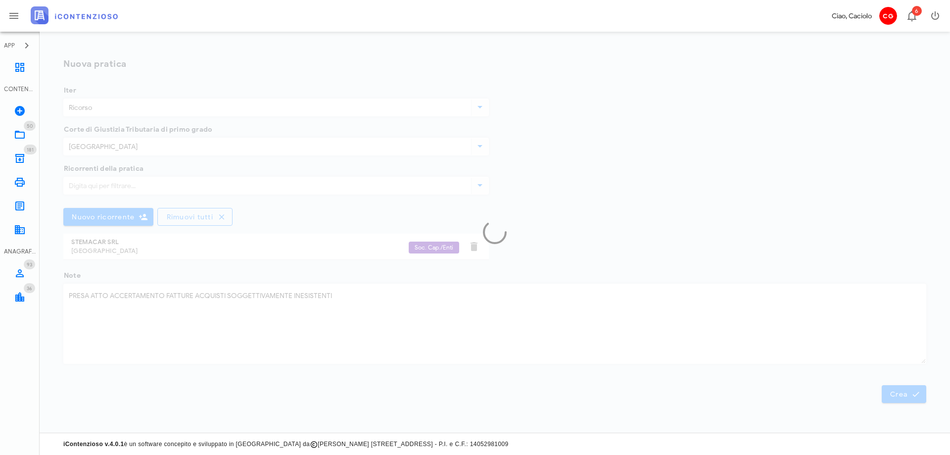
type textarea "PRESA ATTO ACCERTAMENTO FATTURE ACQUISTI SOGGETTIVAMENTE INESISTENTI"
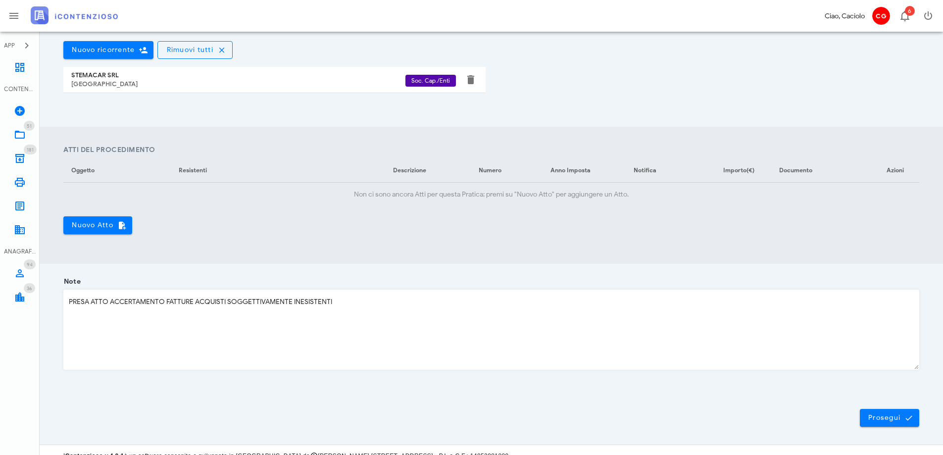
scroll to position [289, 0]
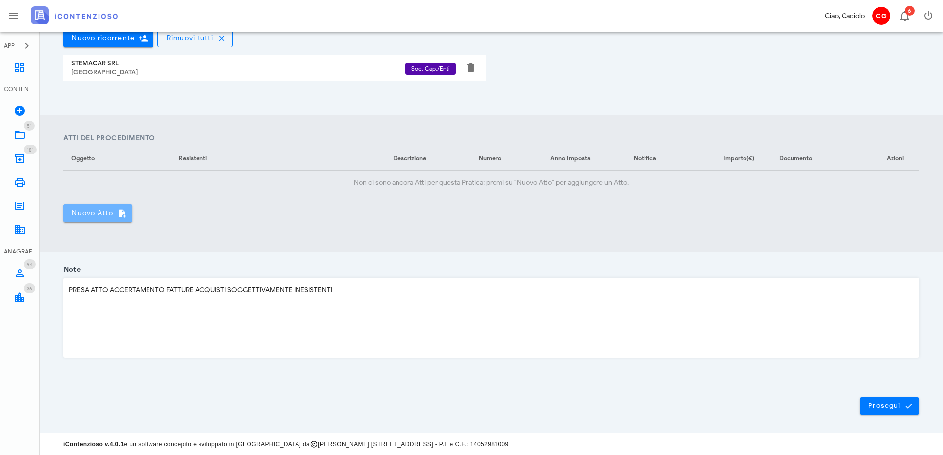
click at [113, 210] on span "Nuovo Atto" at bounding box center [97, 213] width 53 height 9
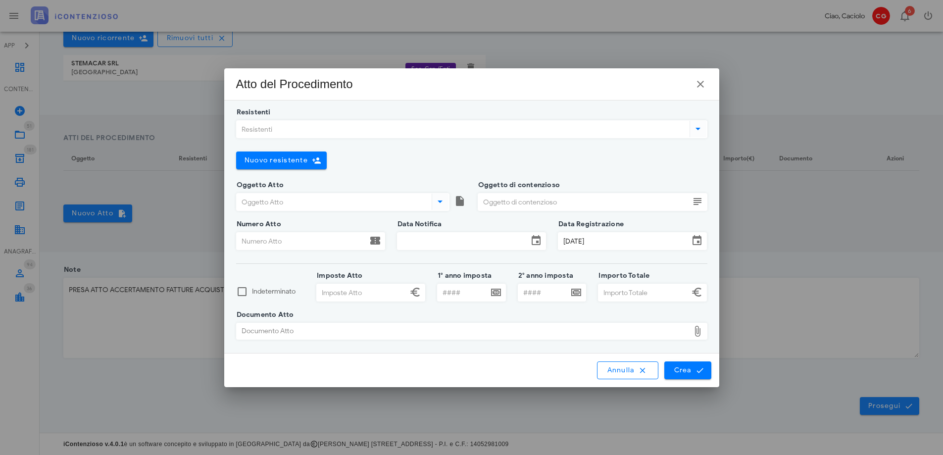
click at [284, 129] on input "Resistenti" at bounding box center [462, 129] width 451 height 17
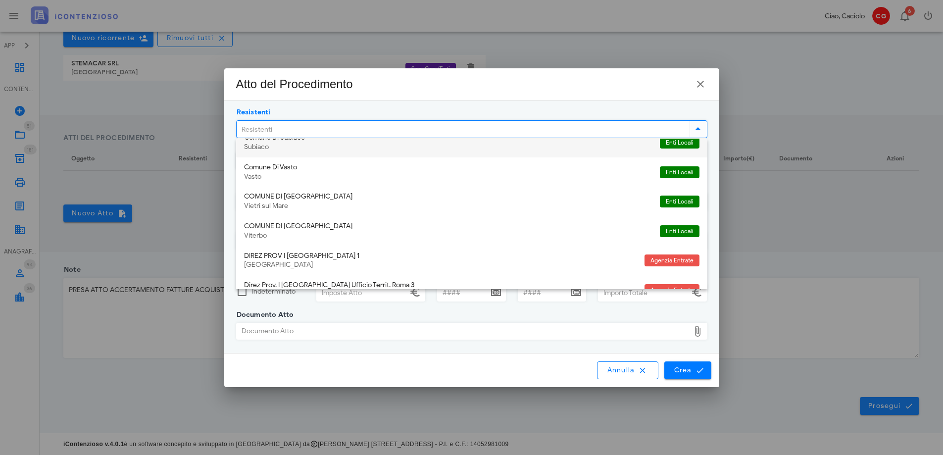
scroll to position [436, 0]
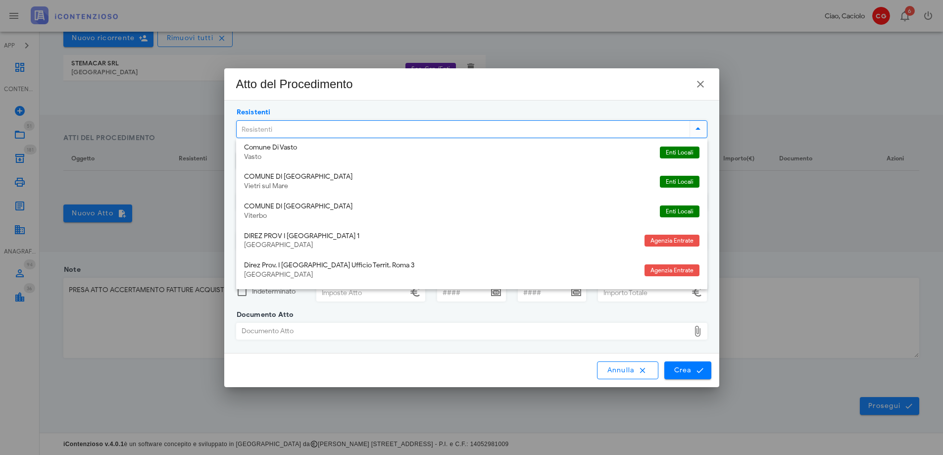
click at [345, 235] on div "DIREZ PROV I [GEOGRAPHIC_DATA] 1" at bounding box center [440, 236] width 392 height 8
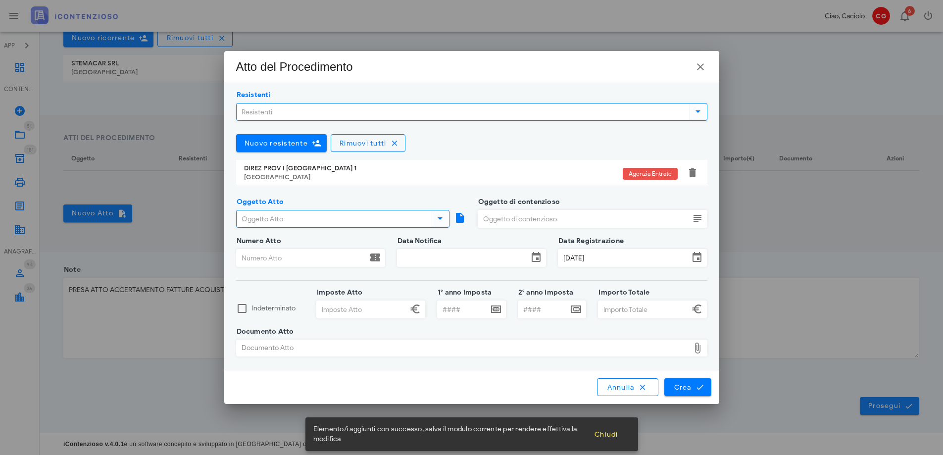
click at [341, 220] on input "Oggetto Atto" at bounding box center [333, 218] width 193 height 17
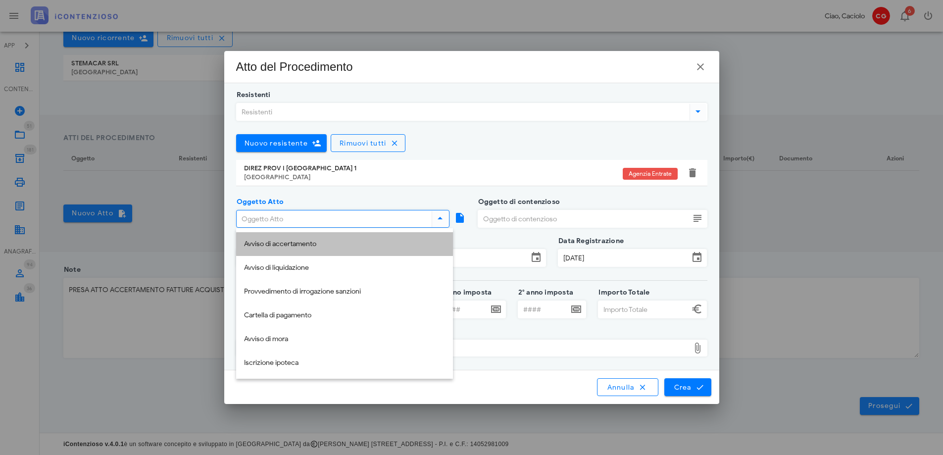
click at [333, 236] on div "Avviso di accertamento" at bounding box center [344, 244] width 201 height 20
type input "Avviso di accertamento"
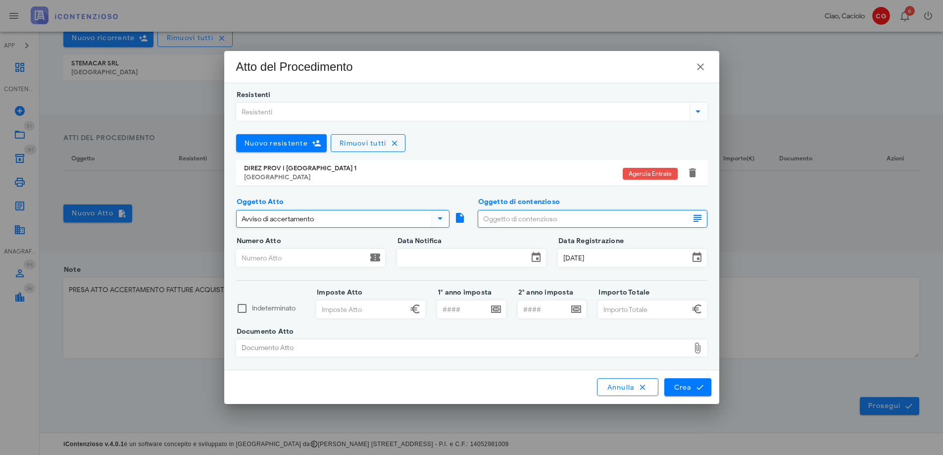
click at [500, 224] on input "Oggetto di contenzioso" at bounding box center [583, 218] width 211 height 17
type input "FATT SOGG INESISTENTI"
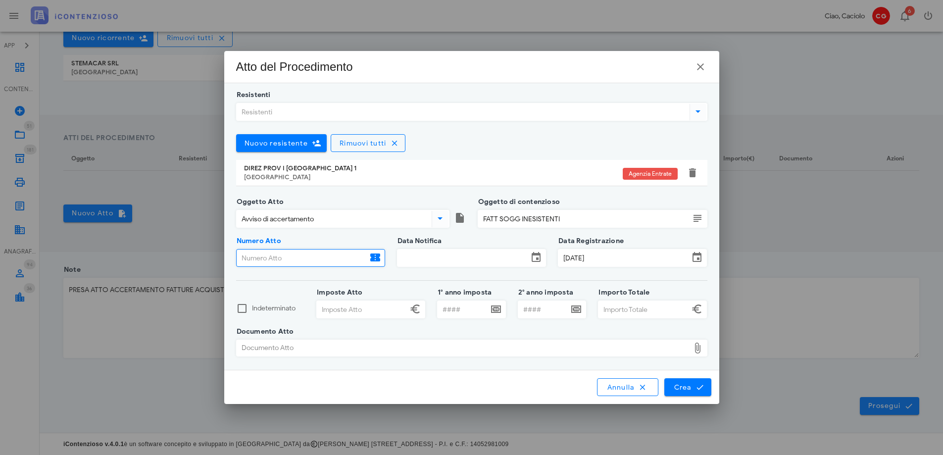
click at [311, 255] on input "Numero Atto" at bounding box center [302, 257] width 131 height 17
type input "TK3Q3W502961/2025"
click at [439, 262] on input "Data Notifica" at bounding box center [462, 257] width 131 height 17
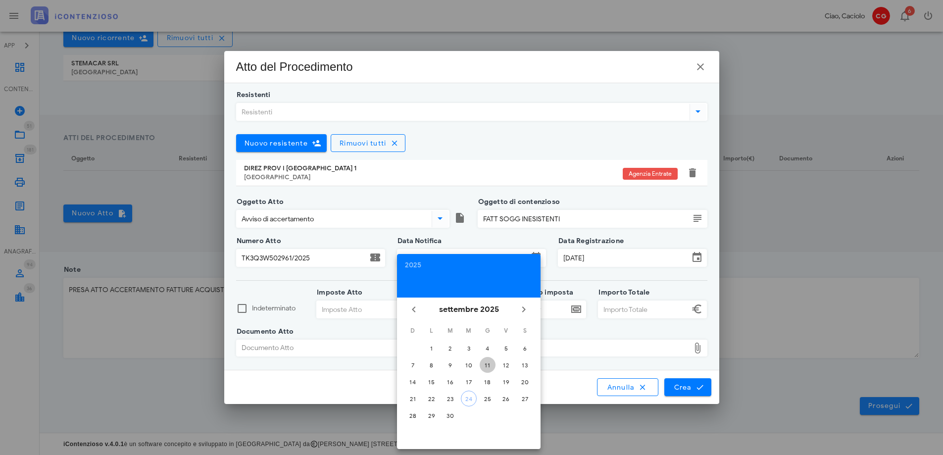
click at [485, 368] on div "11" at bounding box center [487, 364] width 16 height 7
type input "11/09/2025"
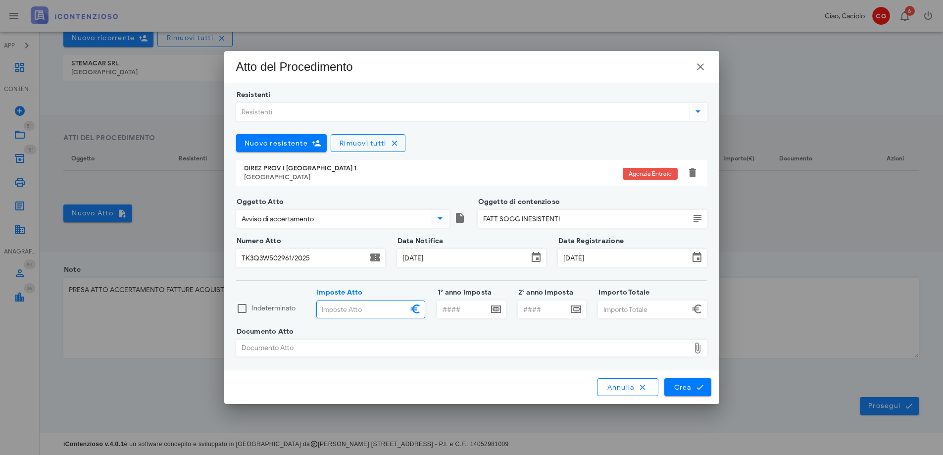
click at [388, 307] on input "Imposte Atto" at bounding box center [362, 309] width 91 height 17
type input "165.530,00"
type input "2020"
click at [301, 345] on div "Documento Atto" at bounding box center [463, 348] width 453 height 16
type input "444.861,00"
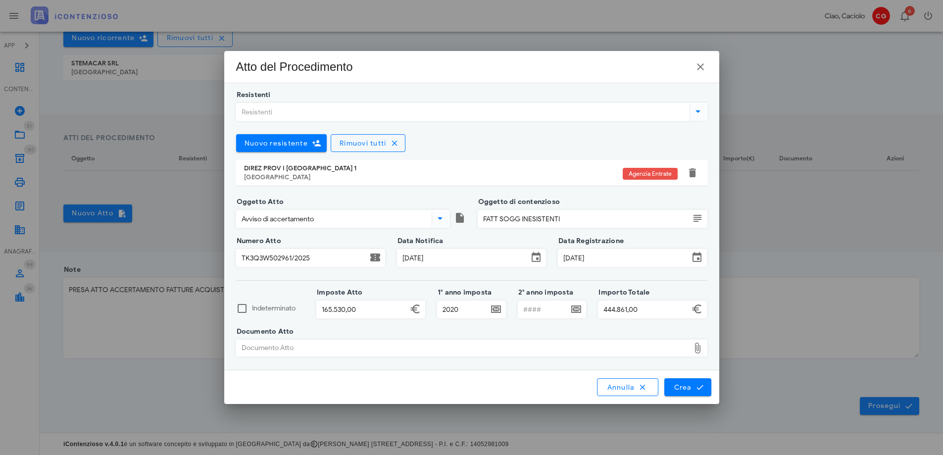
type input "C:\fakepath\Atto Agenzia delle Entrate.pdf"
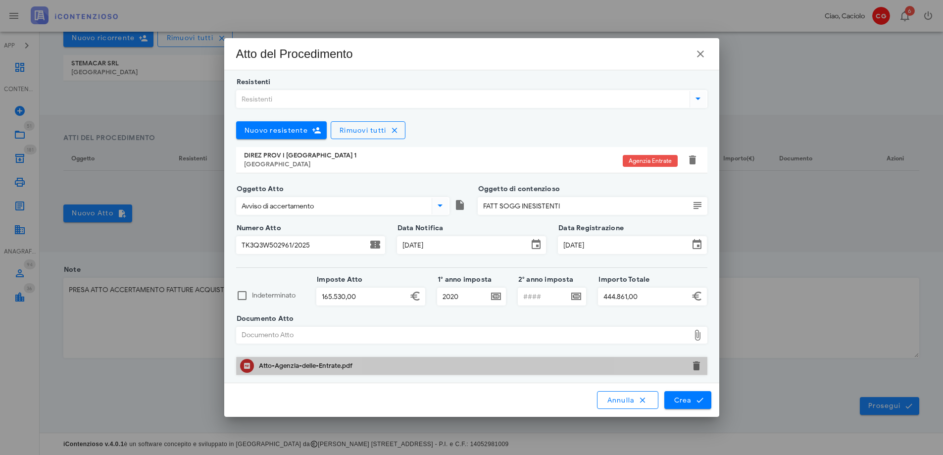
click at [330, 366] on div "Atto-Agenzia-delle-Entrate.pdf" at bounding box center [472, 366] width 426 height 8
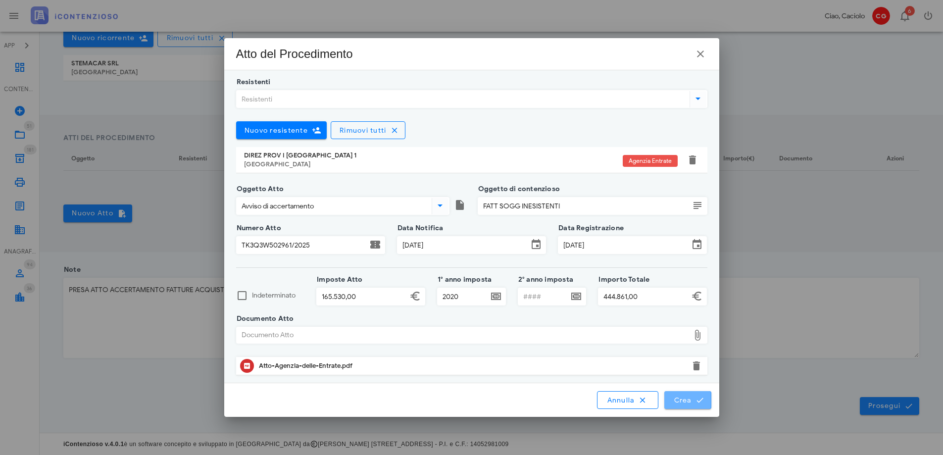
click at [699, 398] on icon "submit" at bounding box center [699, 399] width 9 height 9
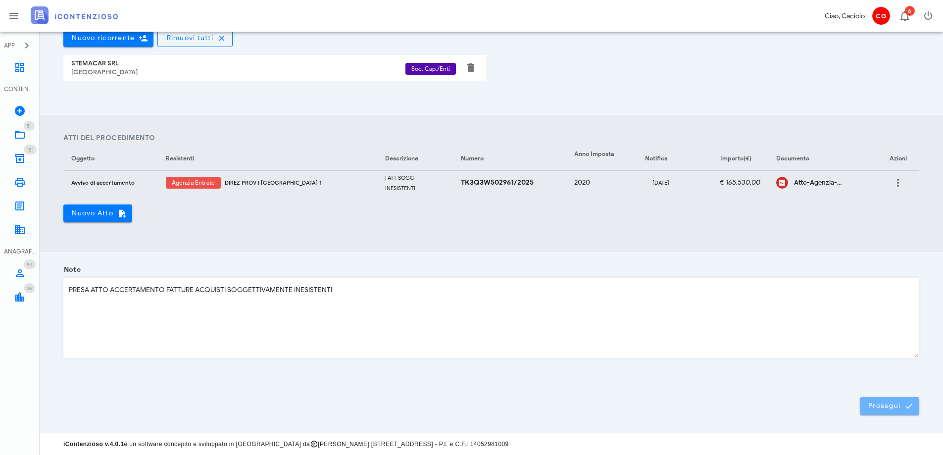
click at [870, 407] on span "Prosegui" at bounding box center [889, 405] width 44 height 9
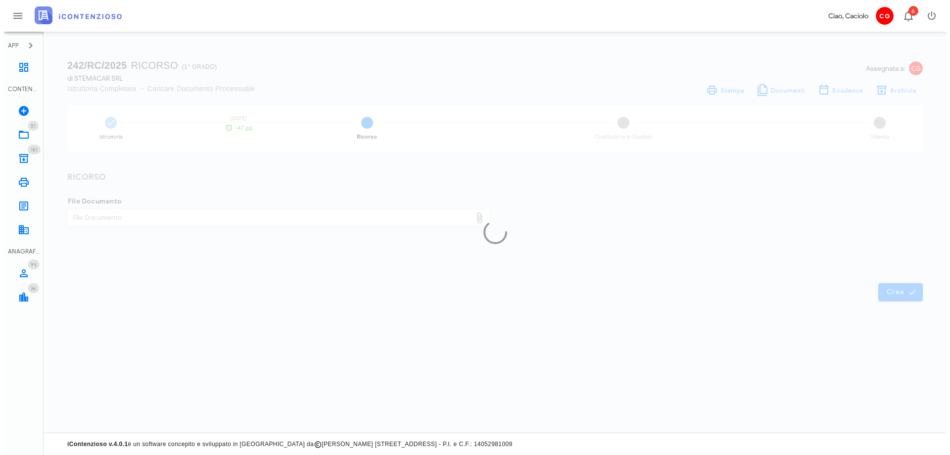
scroll to position [0, 0]
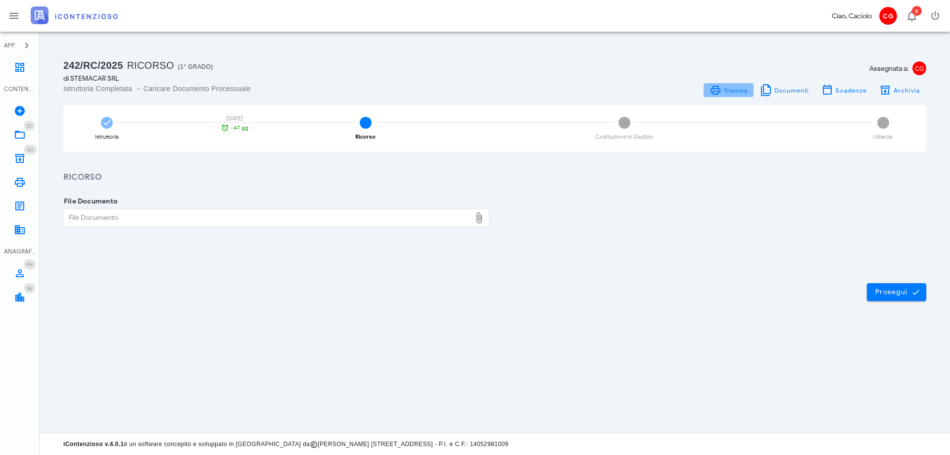
click at [724, 90] on span "Stampa" at bounding box center [729, 90] width 38 height 12
